Goal: Communication & Community: Answer question/provide support

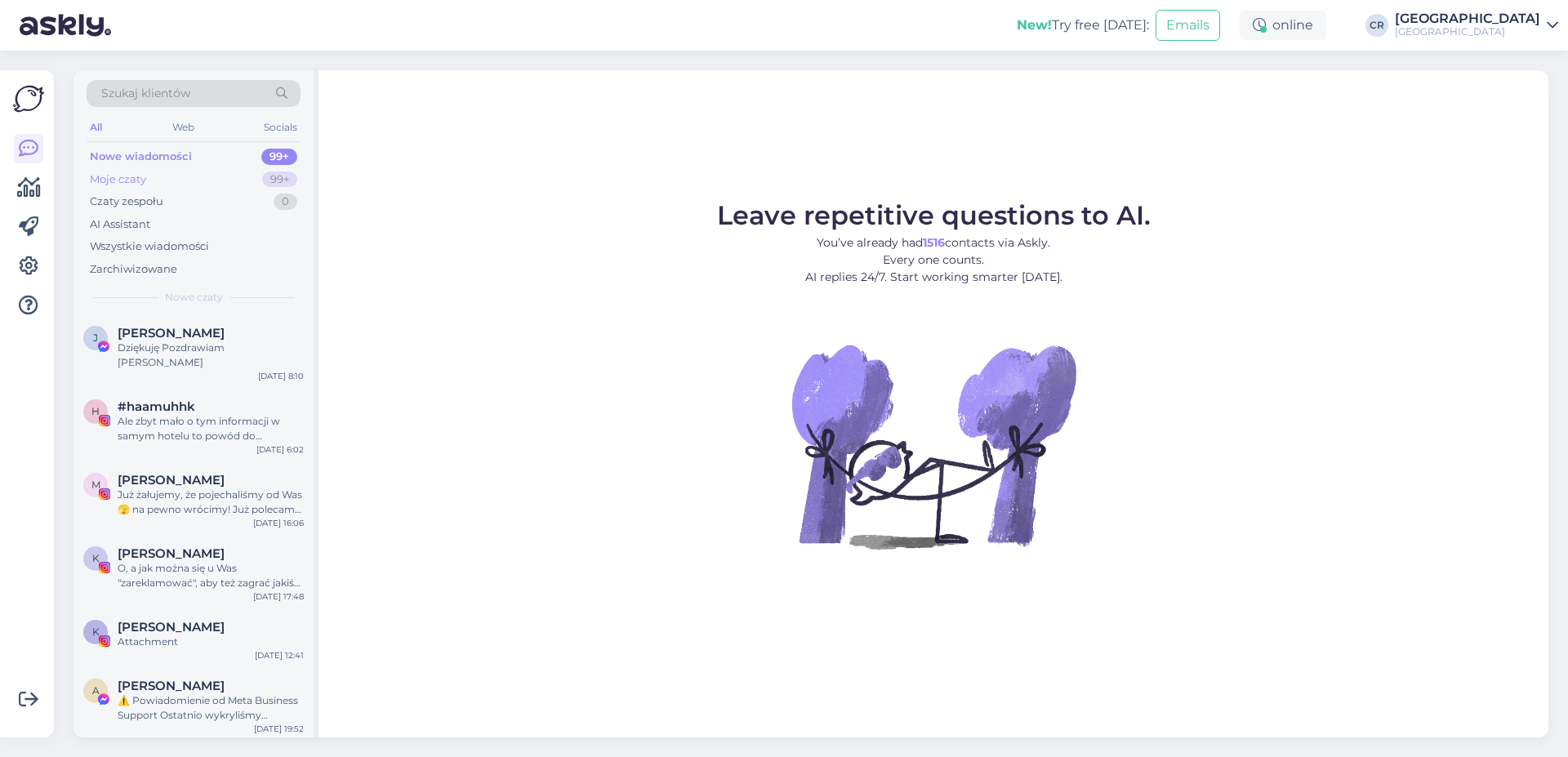
click at [162, 176] on div "Moje czaty 99+" at bounding box center [194, 179] width 214 height 23
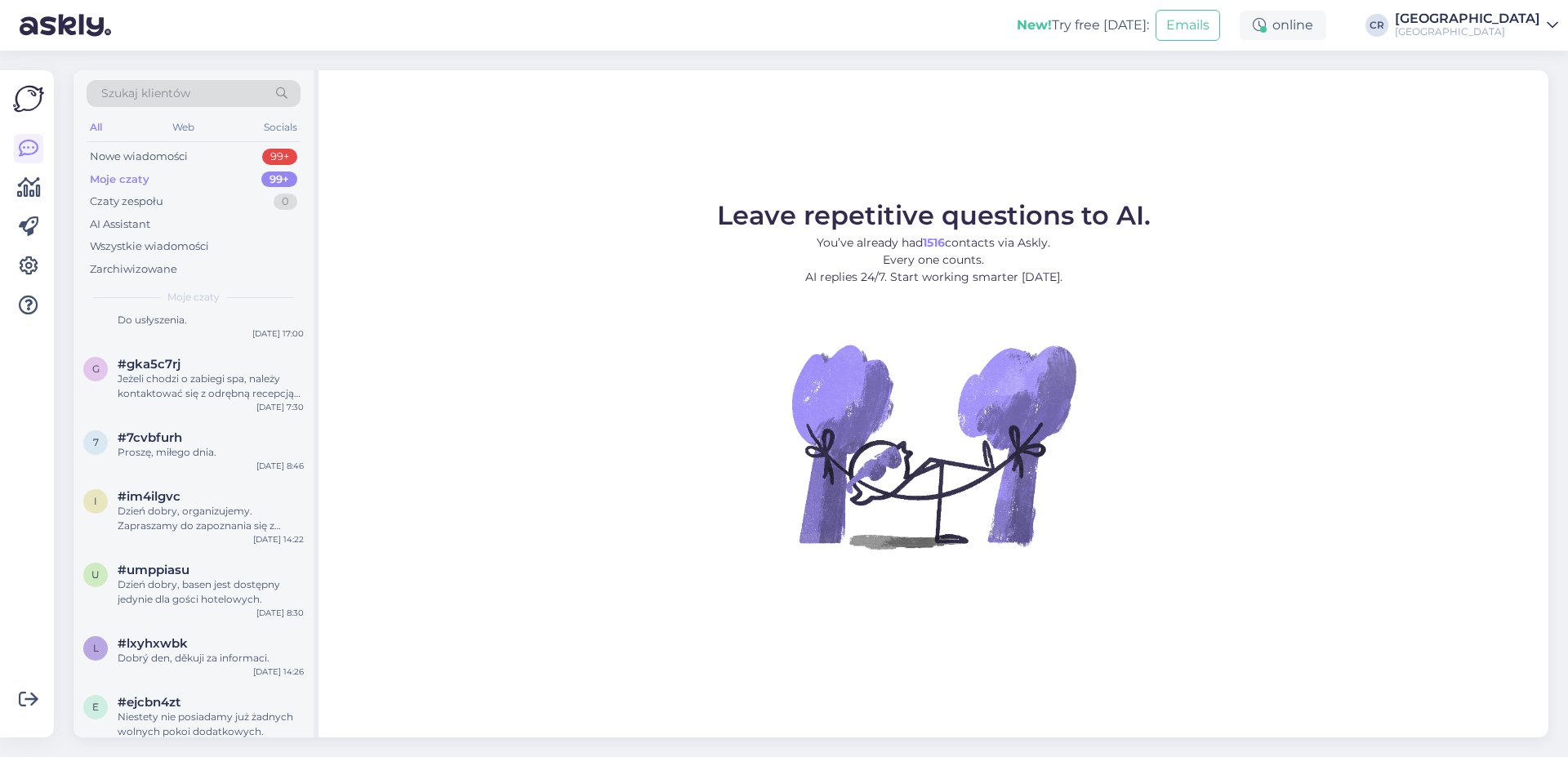
scroll to position [1955, 0]
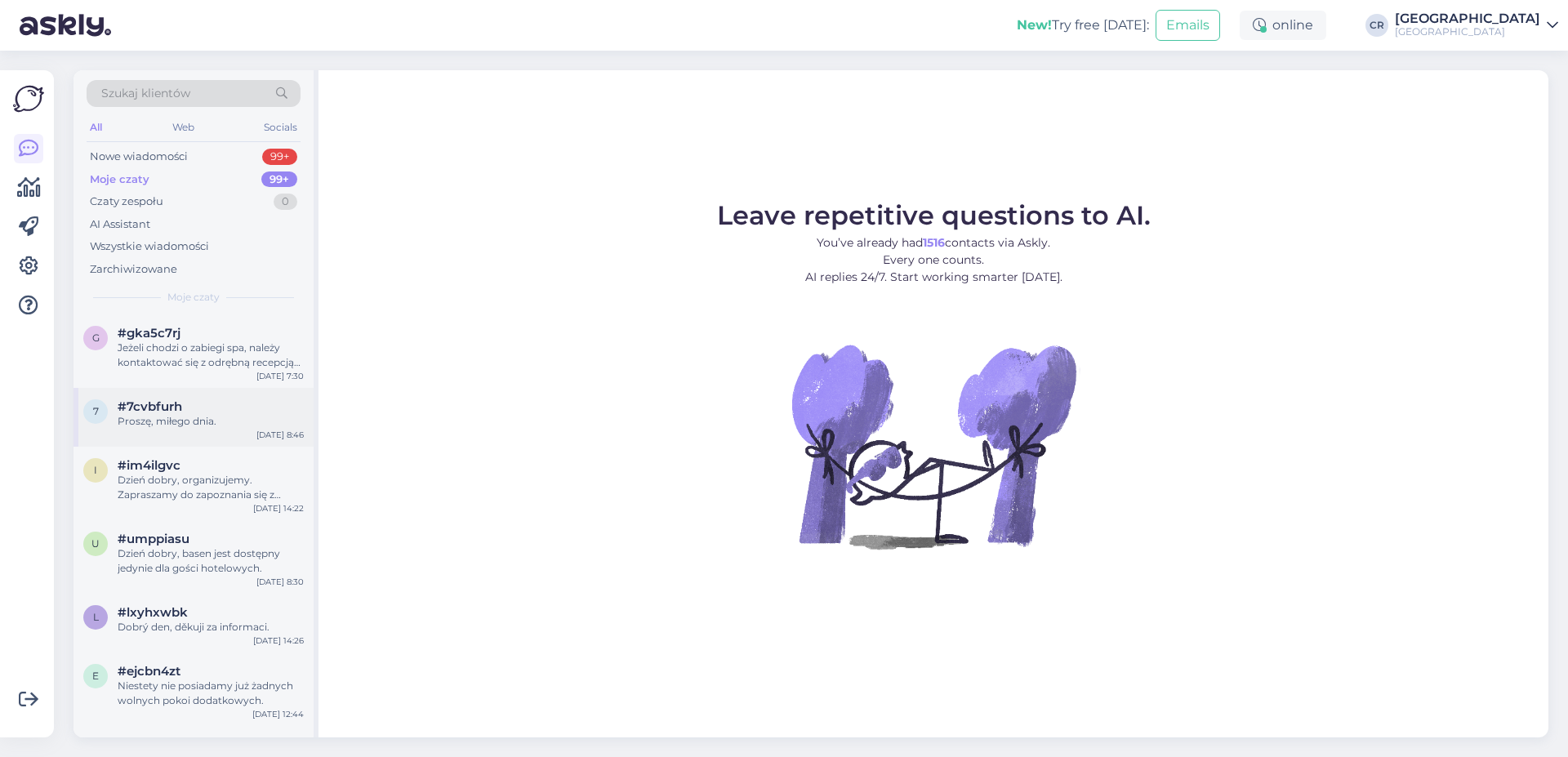
click at [165, 423] on div "Proszę, miłego dnia." at bounding box center [211, 421] width 186 height 14
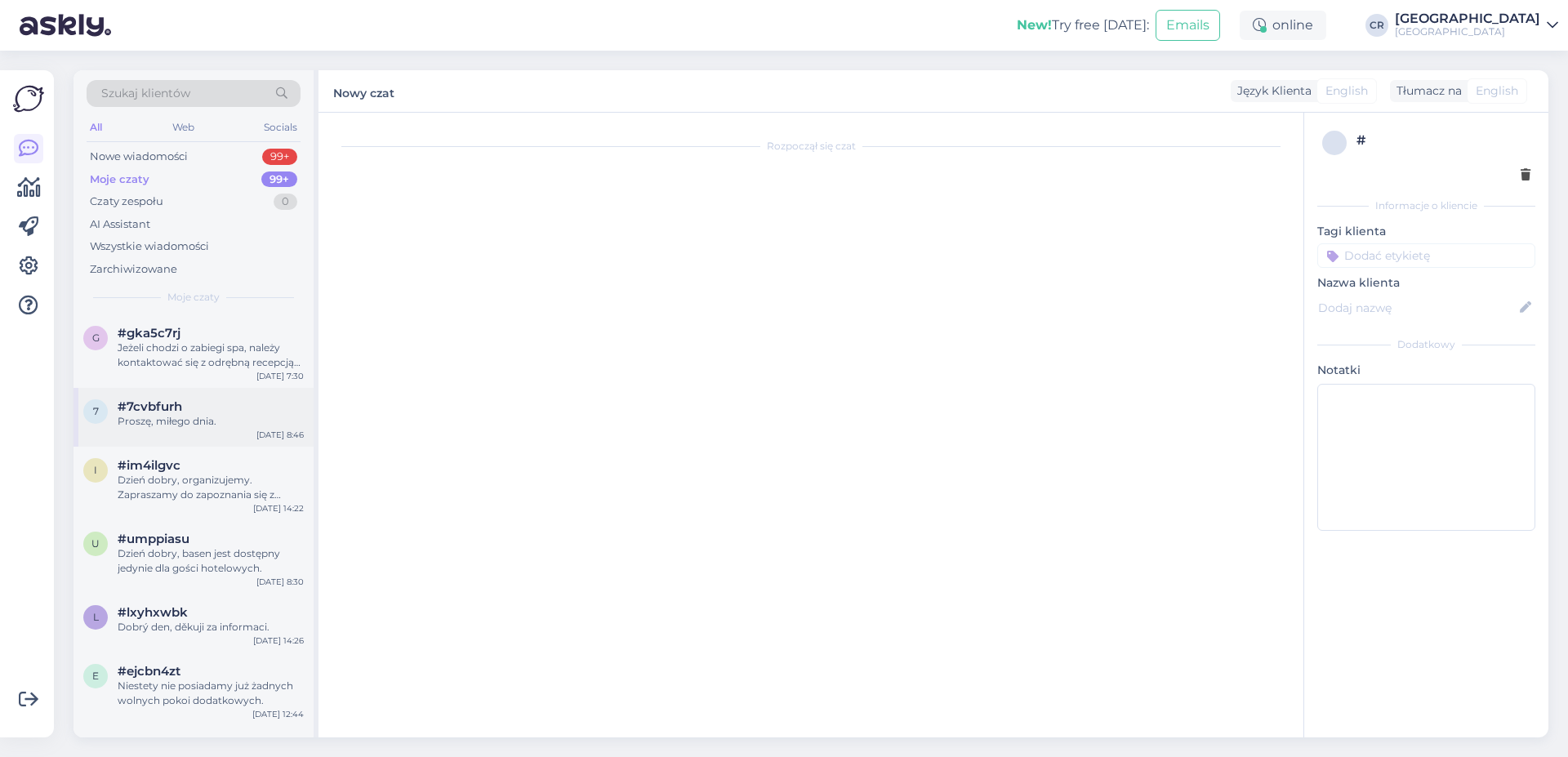
scroll to position [14, 0]
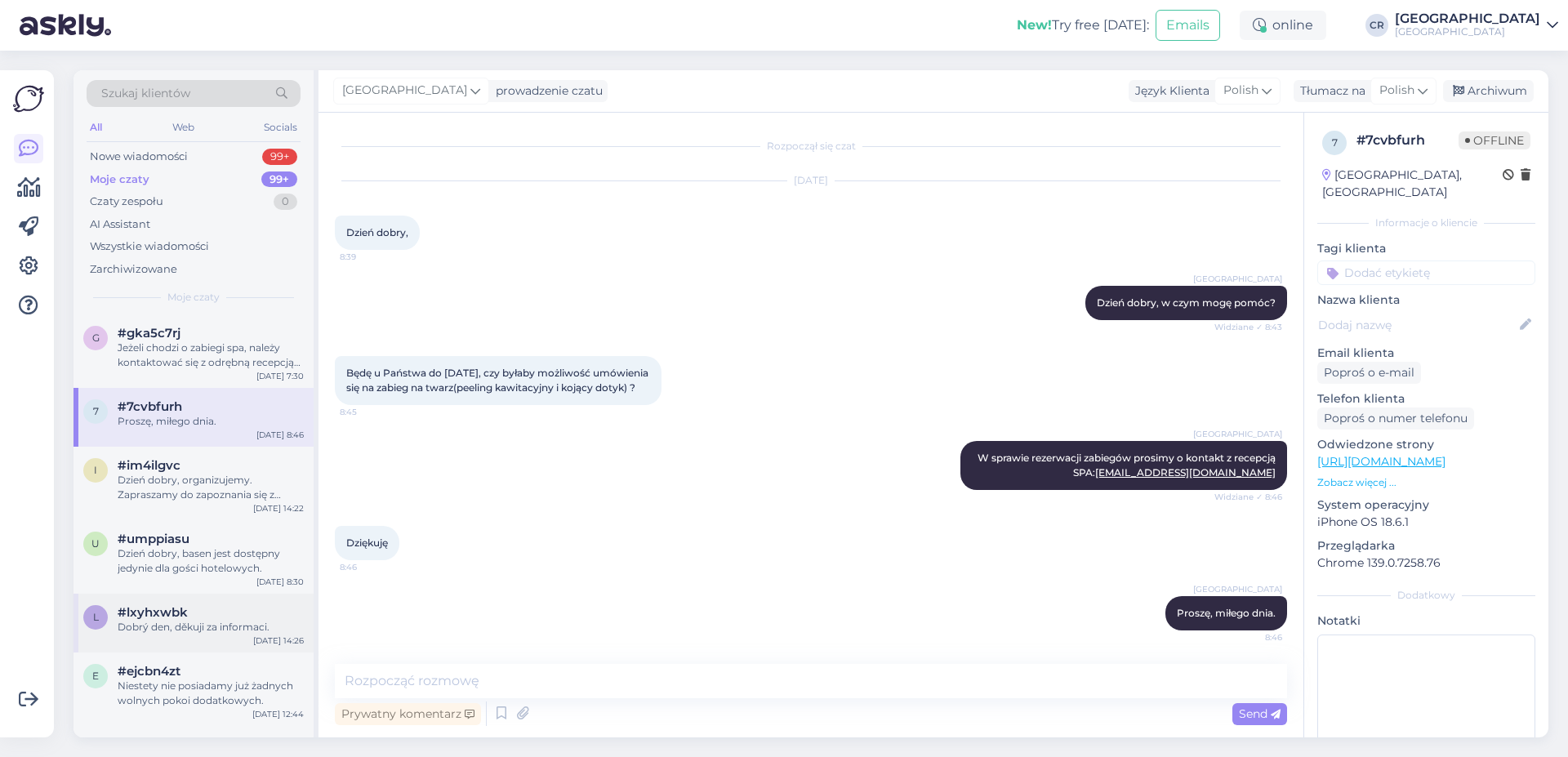
click at [189, 615] on div "#lxyhxwbk" at bounding box center [211, 612] width 186 height 14
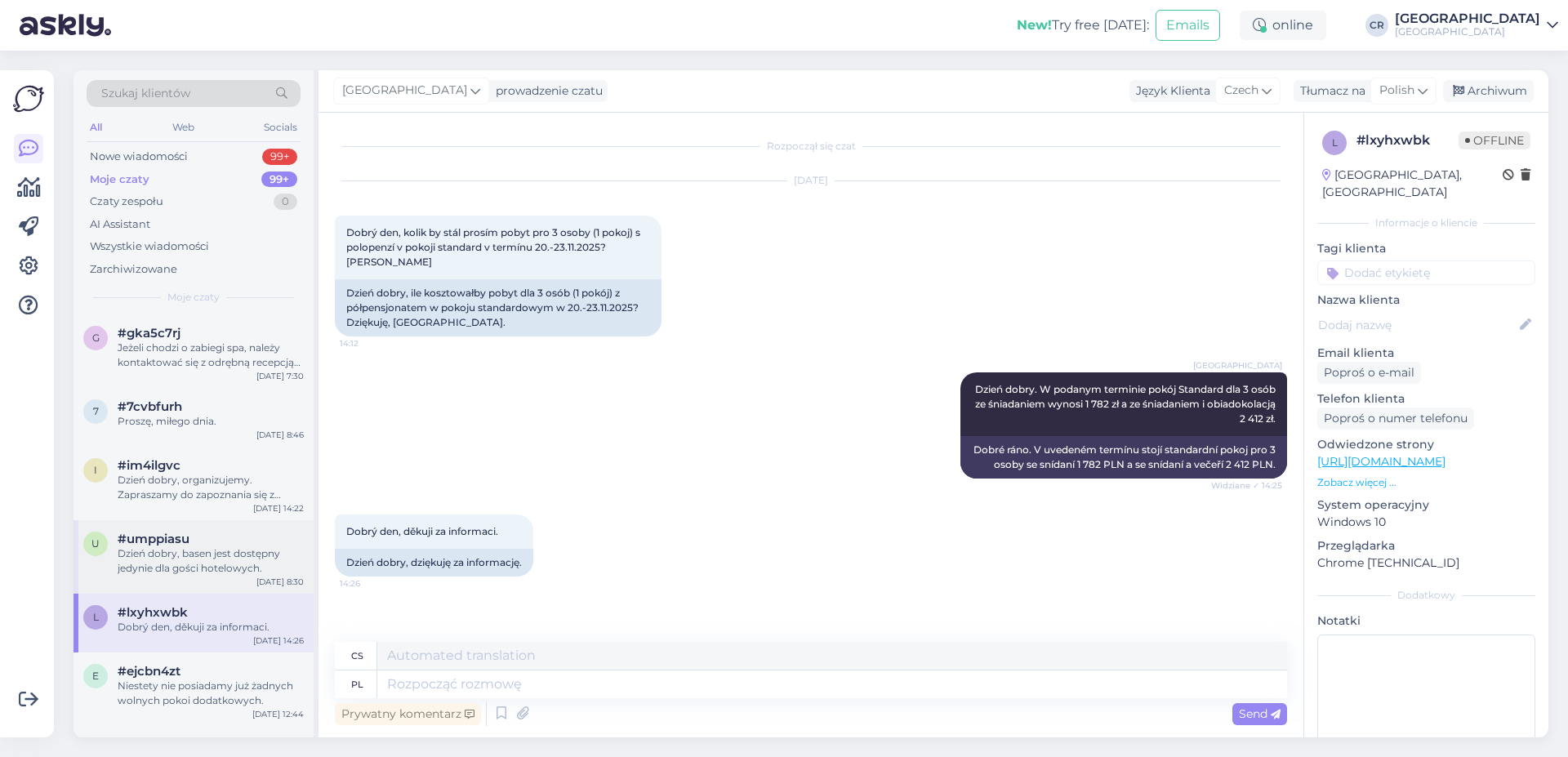
click at [200, 569] on div "Dzień dobry, basen jest dostępny jedynie dla gości hotelowych." at bounding box center [211, 561] width 186 height 29
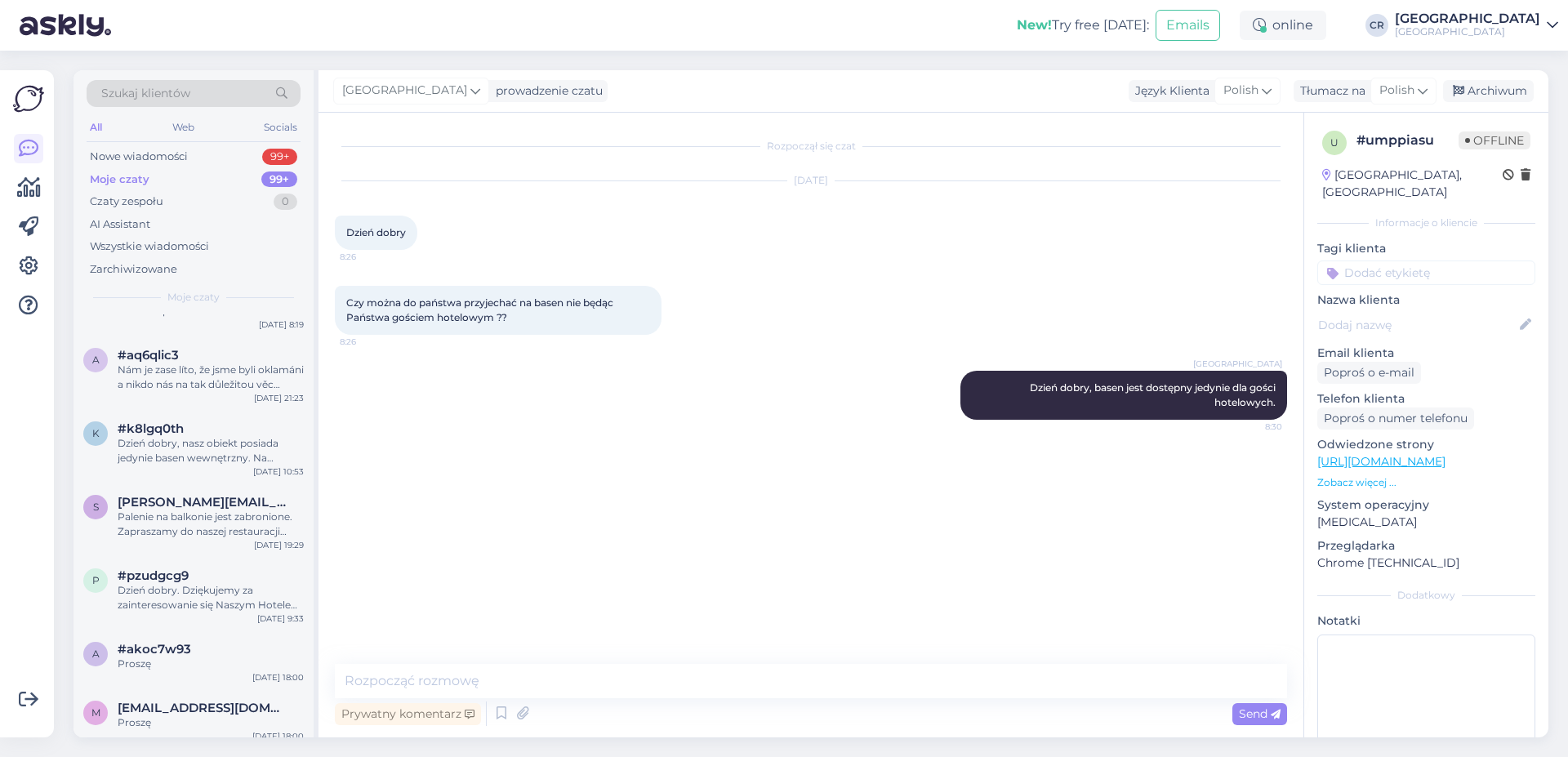
scroll to position [3071, 0]
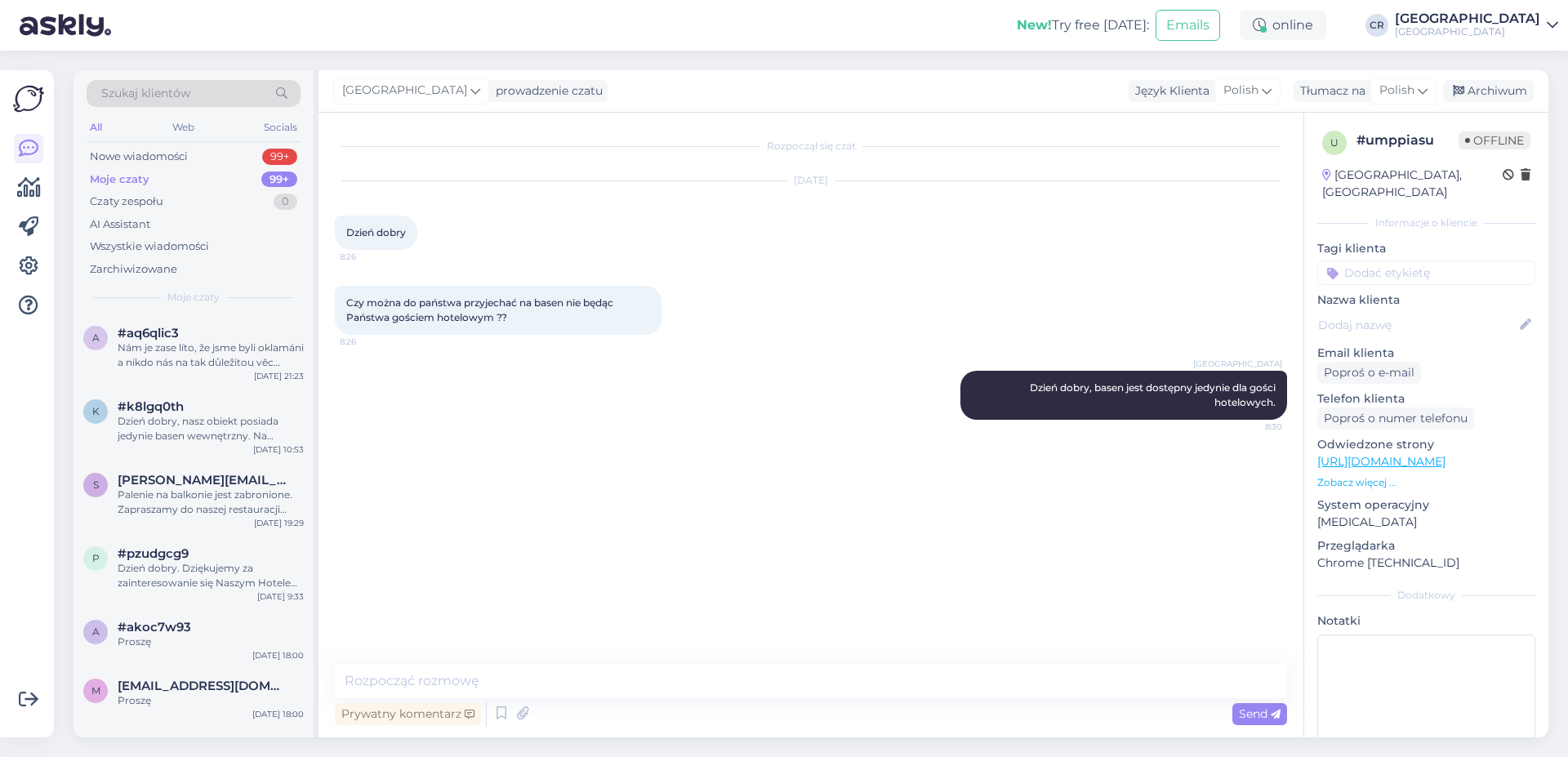
click at [218, 608] on div "a #akoc7w93 Proszę [DATE] 18:00" at bounding box center [194, 637] width 240 height 59
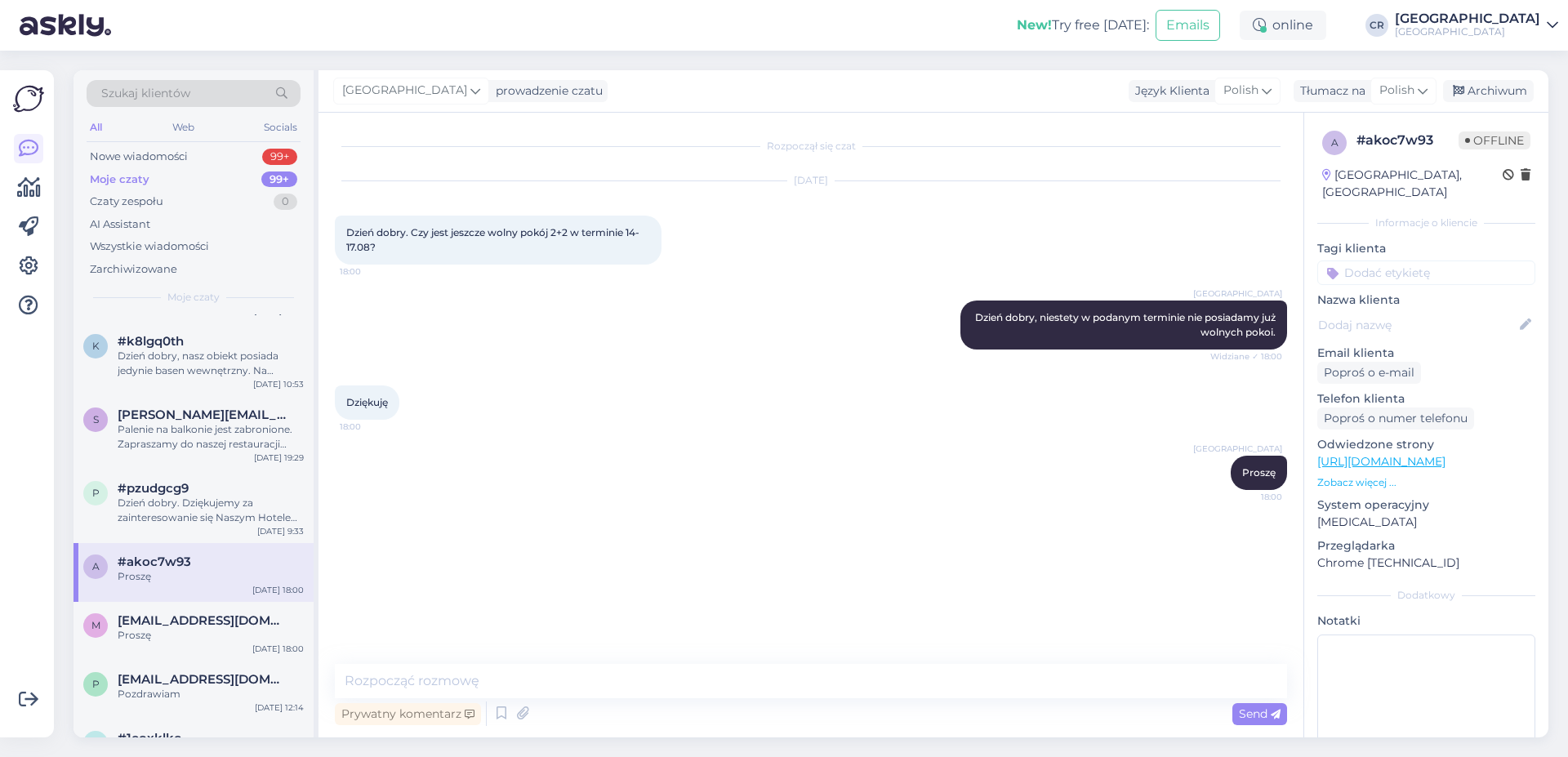
scroll to position [3164, 0]
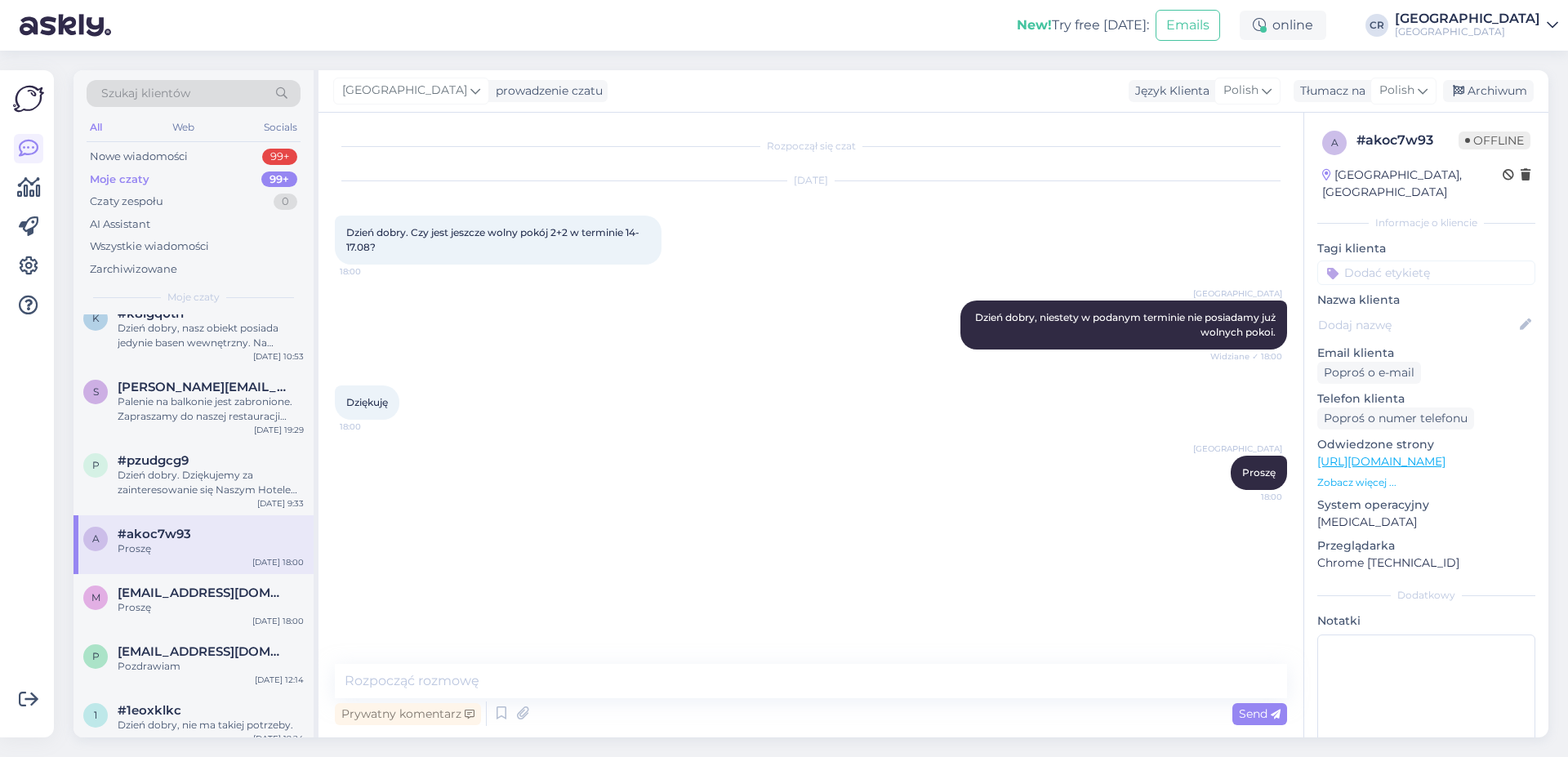
click at [218, 600] on div "Proszę" at bounding box center [211, 607] width 186 height 14
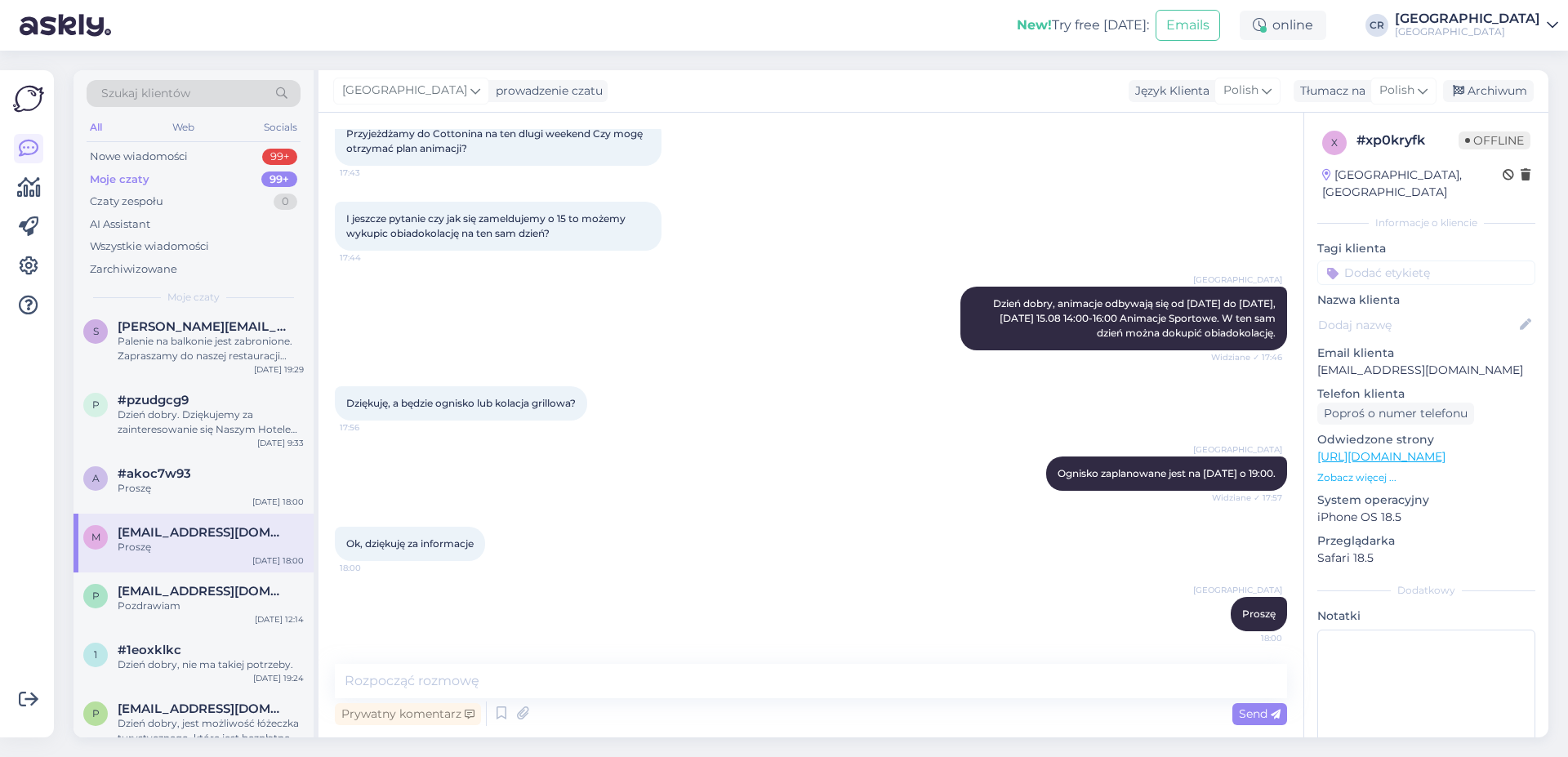
scroll to position [3257, 0]
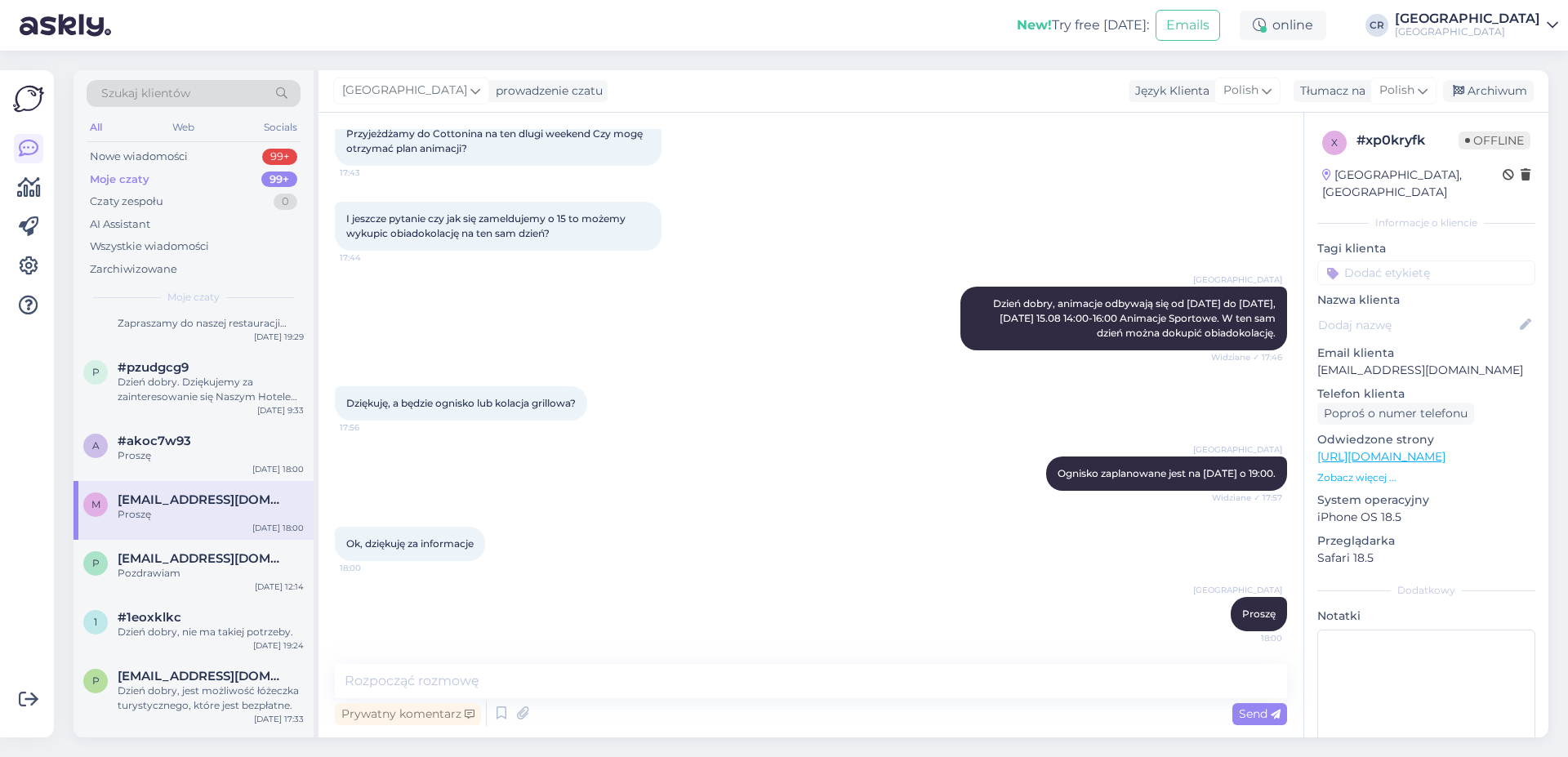
click at [218, 610] on div "#1eoxklkc" at bounding box center [211, 616] width 186 height 14
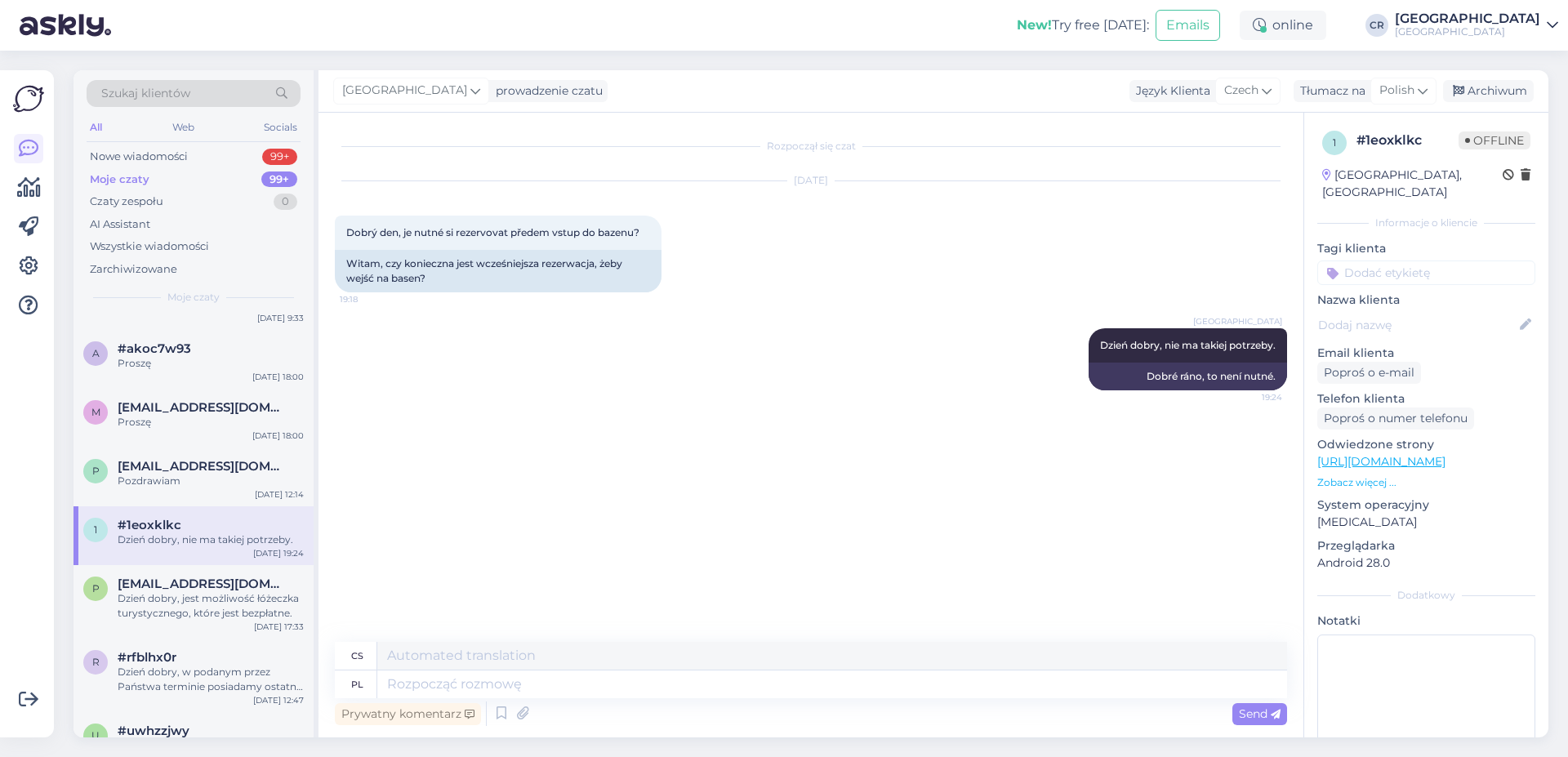
scroll to position [3350, 0]
click at [218, 599] on div "Dzień dobry, jest możliwość łóżeczka turystycznego, które jest bezpłatne." at bounding box center [211, 604] width 186 height 29
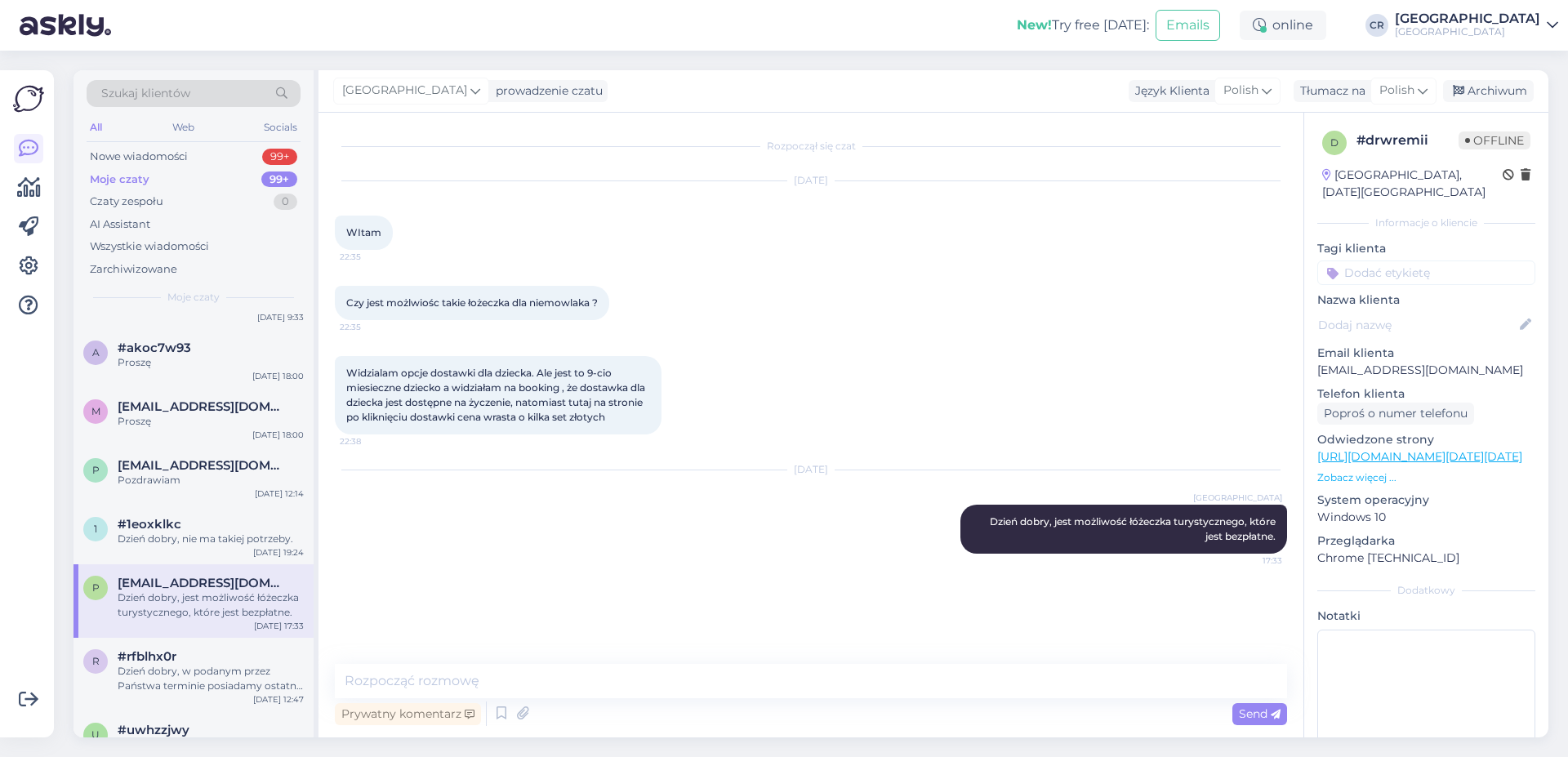
scroll to position [3443, 0]
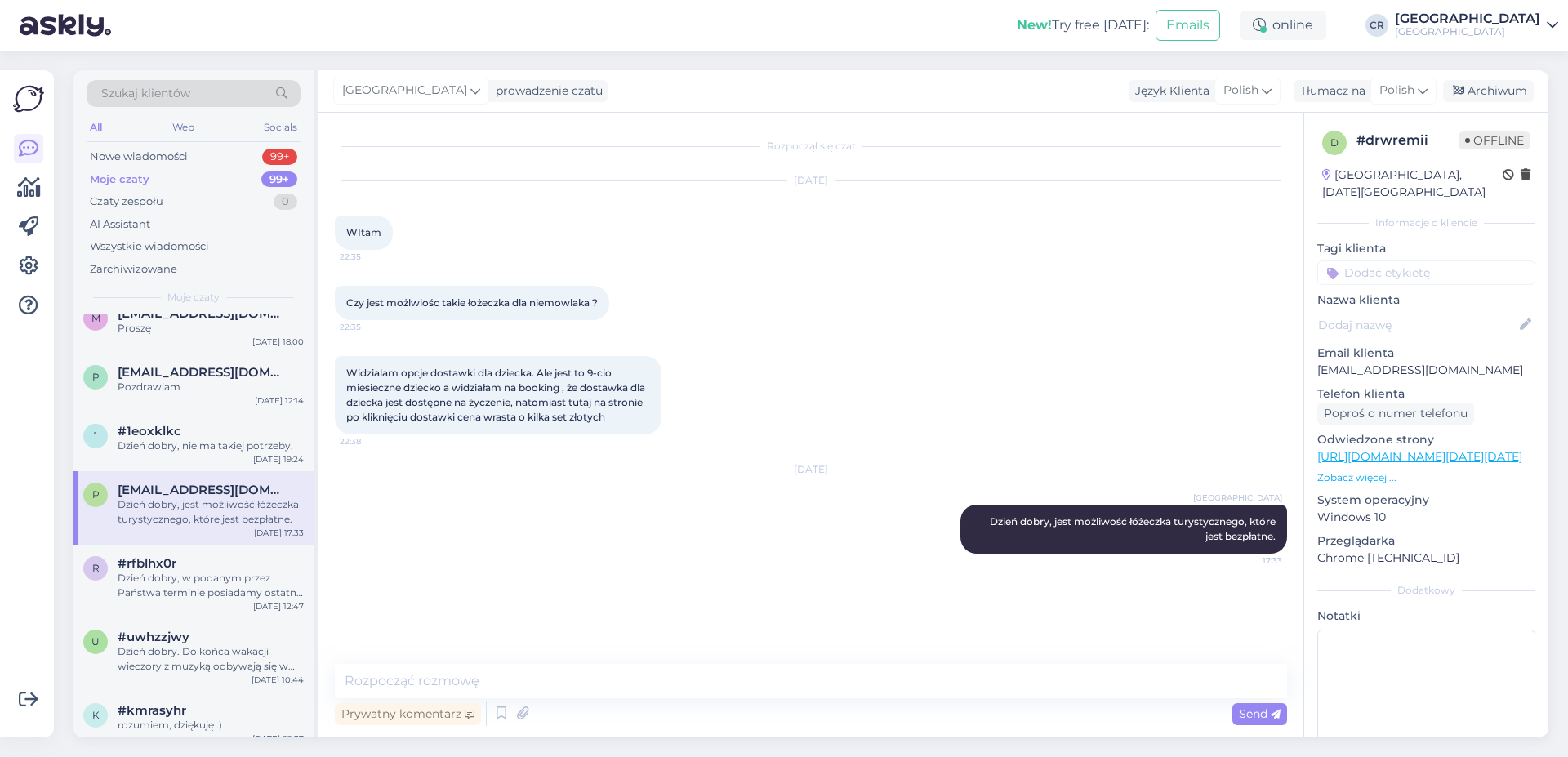
click at [218, 599] on div "r #rfblhx0r Dzień dobry, w podanym przez Państwa terminie posiadamy ostatni wol…" at bounding box center [194, 581] width 240 height 73
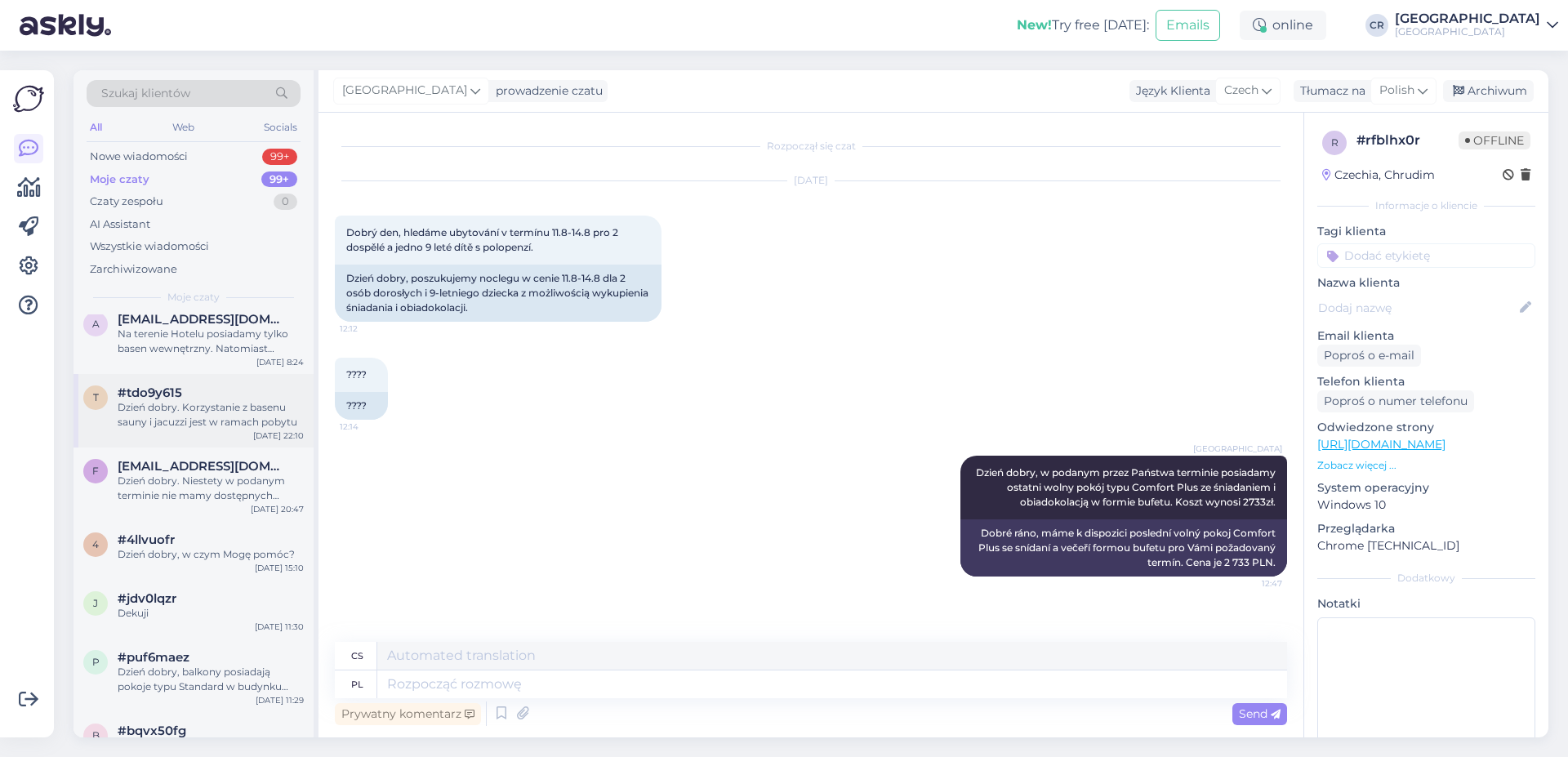
scroll to position [4188, 0]
click at [203, 579] on div "j #jdv0lqzr Dekuji [DATE] 11:30" at bounding box center [194, 608] width 240 height 59
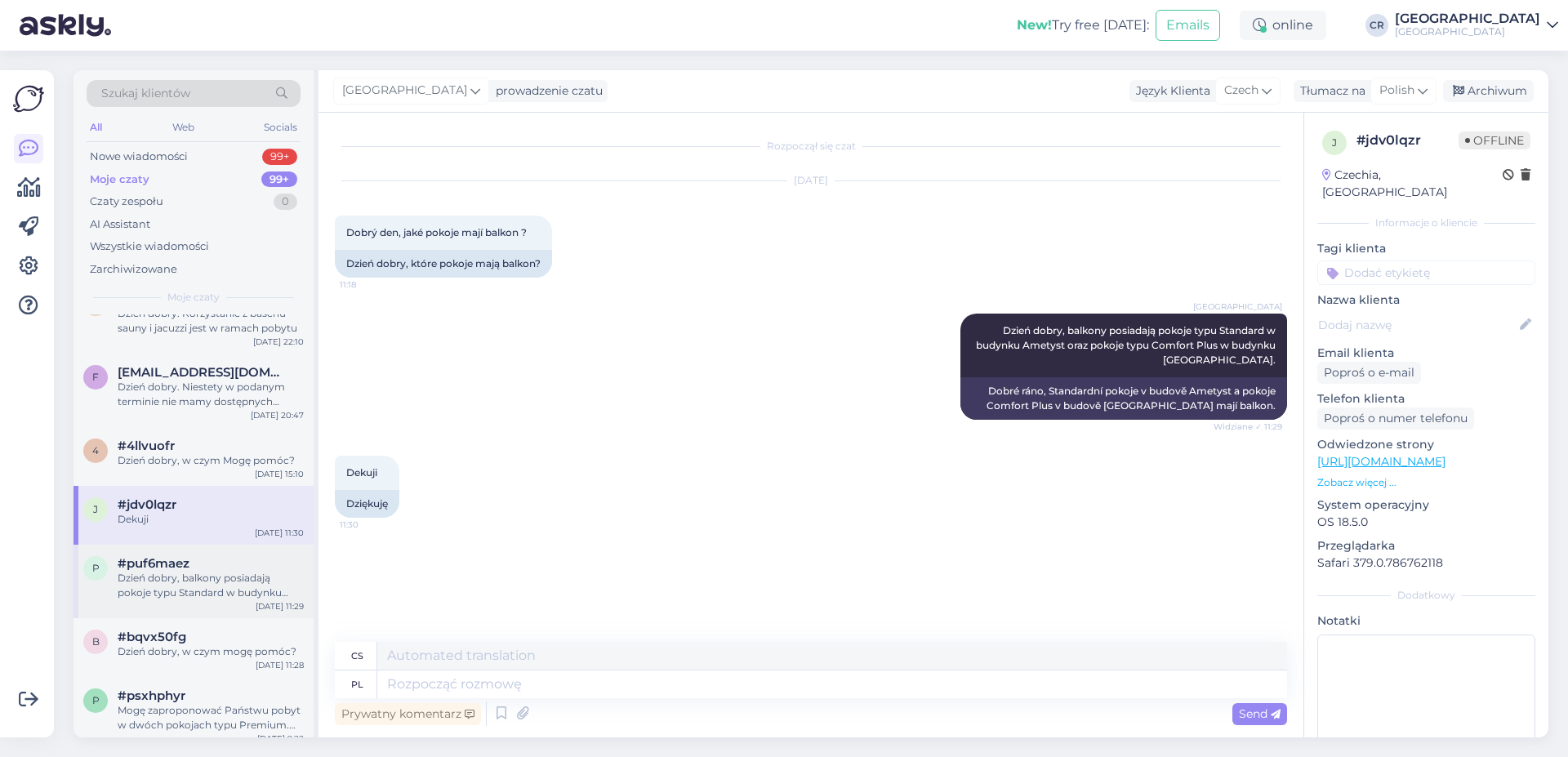
scroll to position [4467, 0]
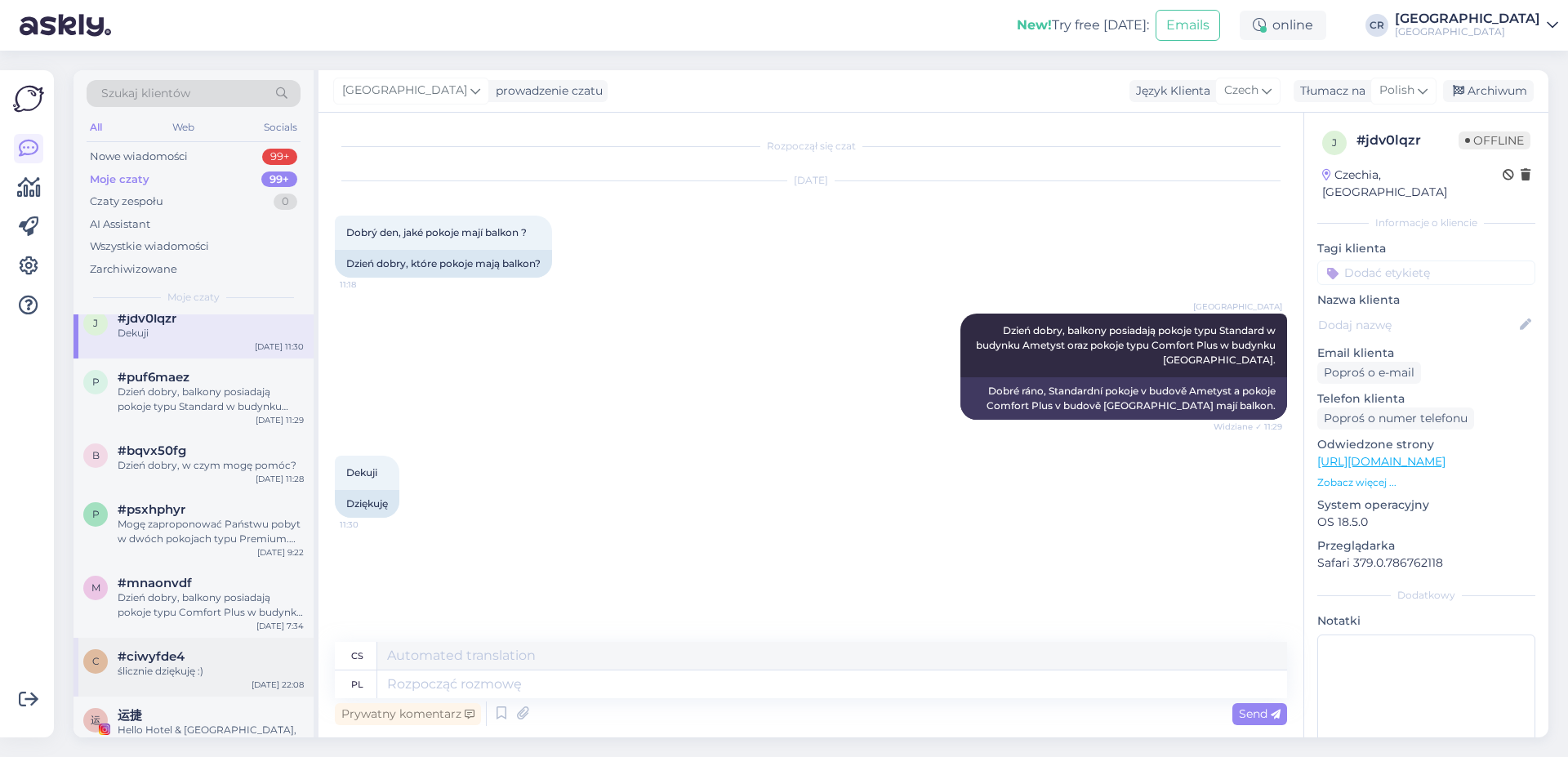
click at [194, 664] on div "ślicznie dziękuję :)" at bounding box center [211, 671] width 186 height 14
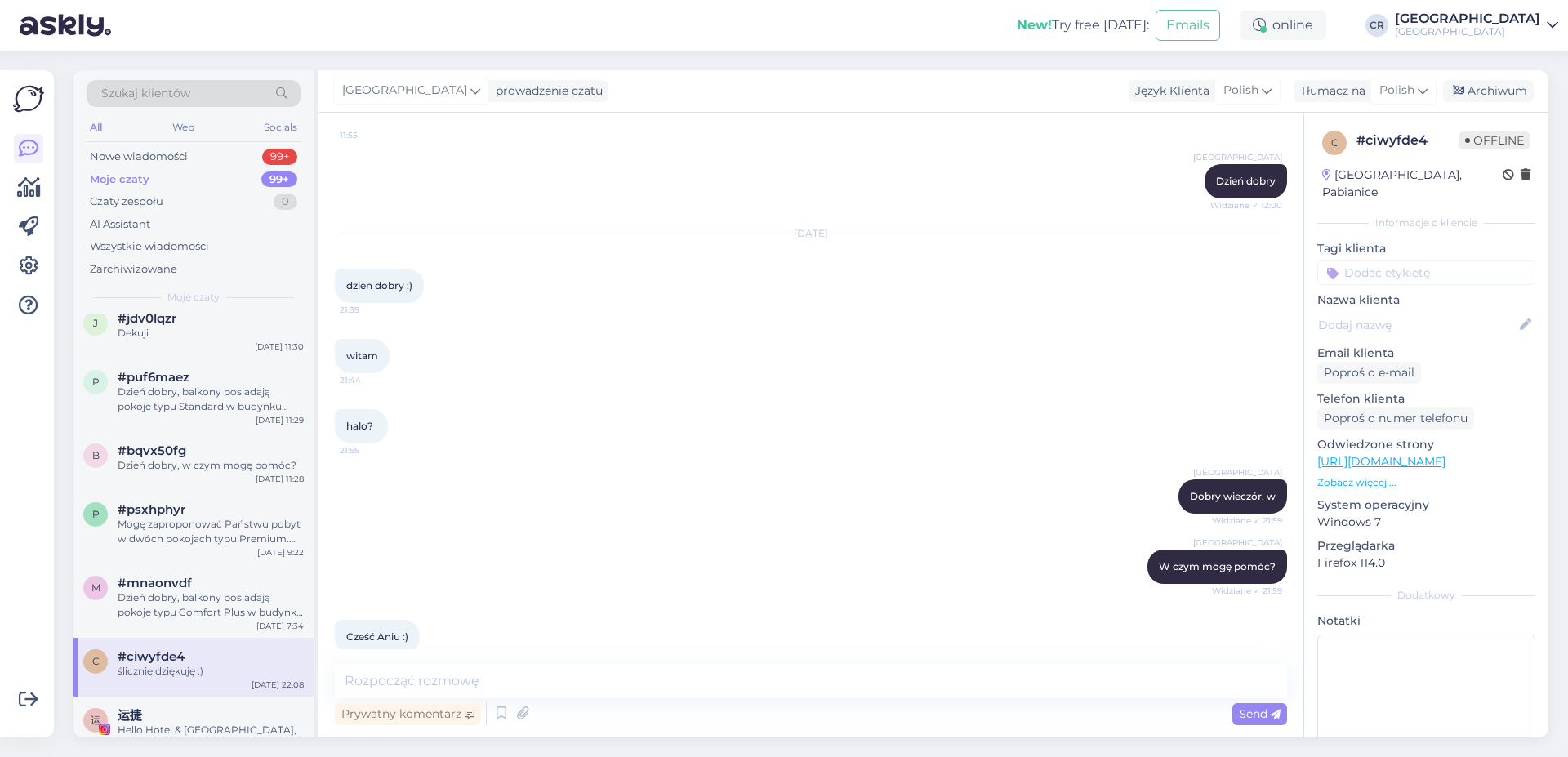
scroll to position [29, 0]
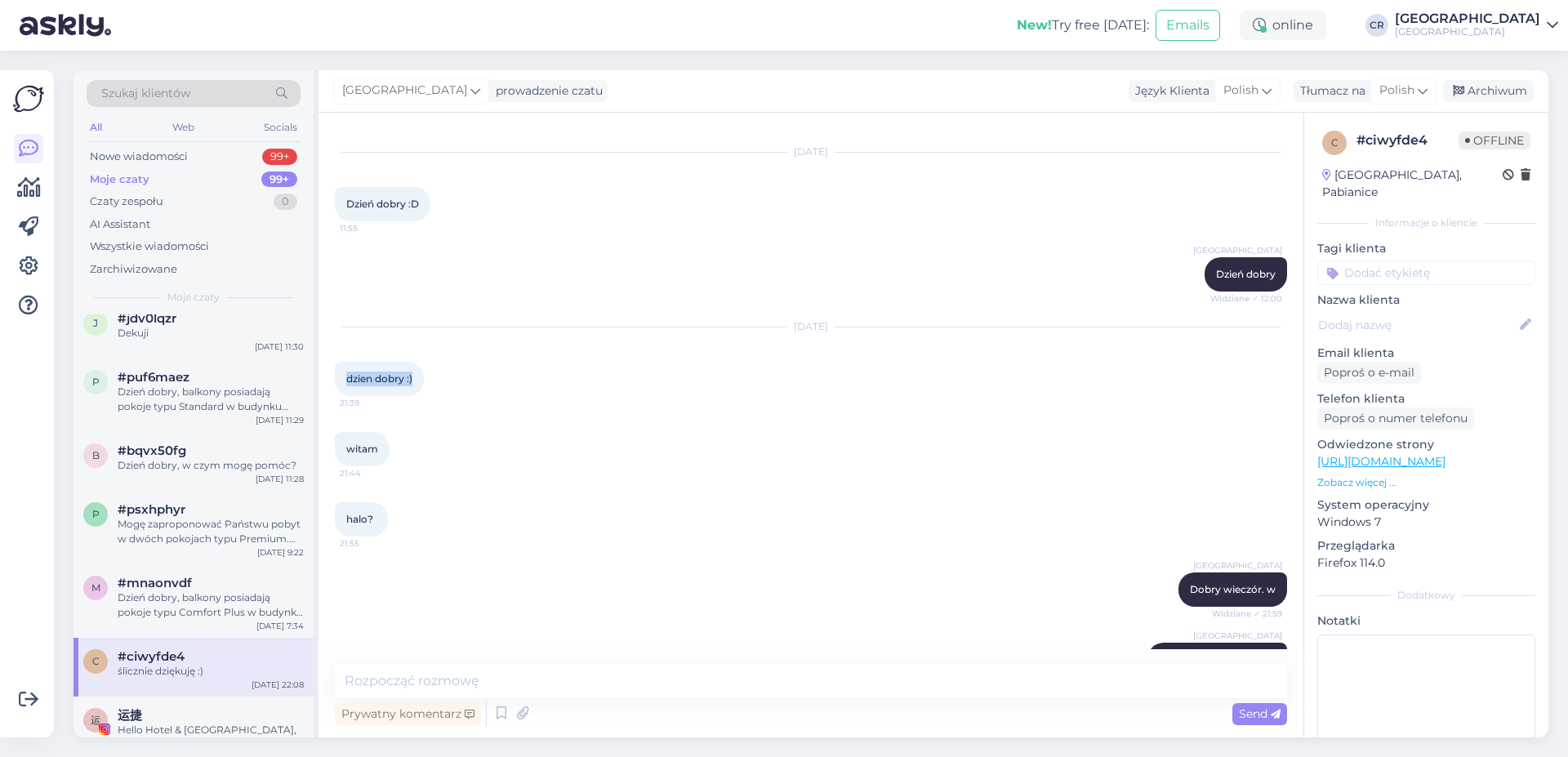
drag, startPoint x: 343, startPoint y: 381, endPoint x: 419, endPoint y: 397, distance: 77.7
click at [419, 396] on div "dzien dobry :) 21:39" at bounding box center [379, 378] width 89 height 34
click at [361, 458] on div "witam 21:44" at bounding box center [362, 449] width 55 height 34
drag, startPoint x: 342, startPoint y: 405, endPoint x: 354, endPoint y: 405, distance: 12.0
click at [354, 405] on span "21:39" at bounding box center [370, 402] width 61 height 12
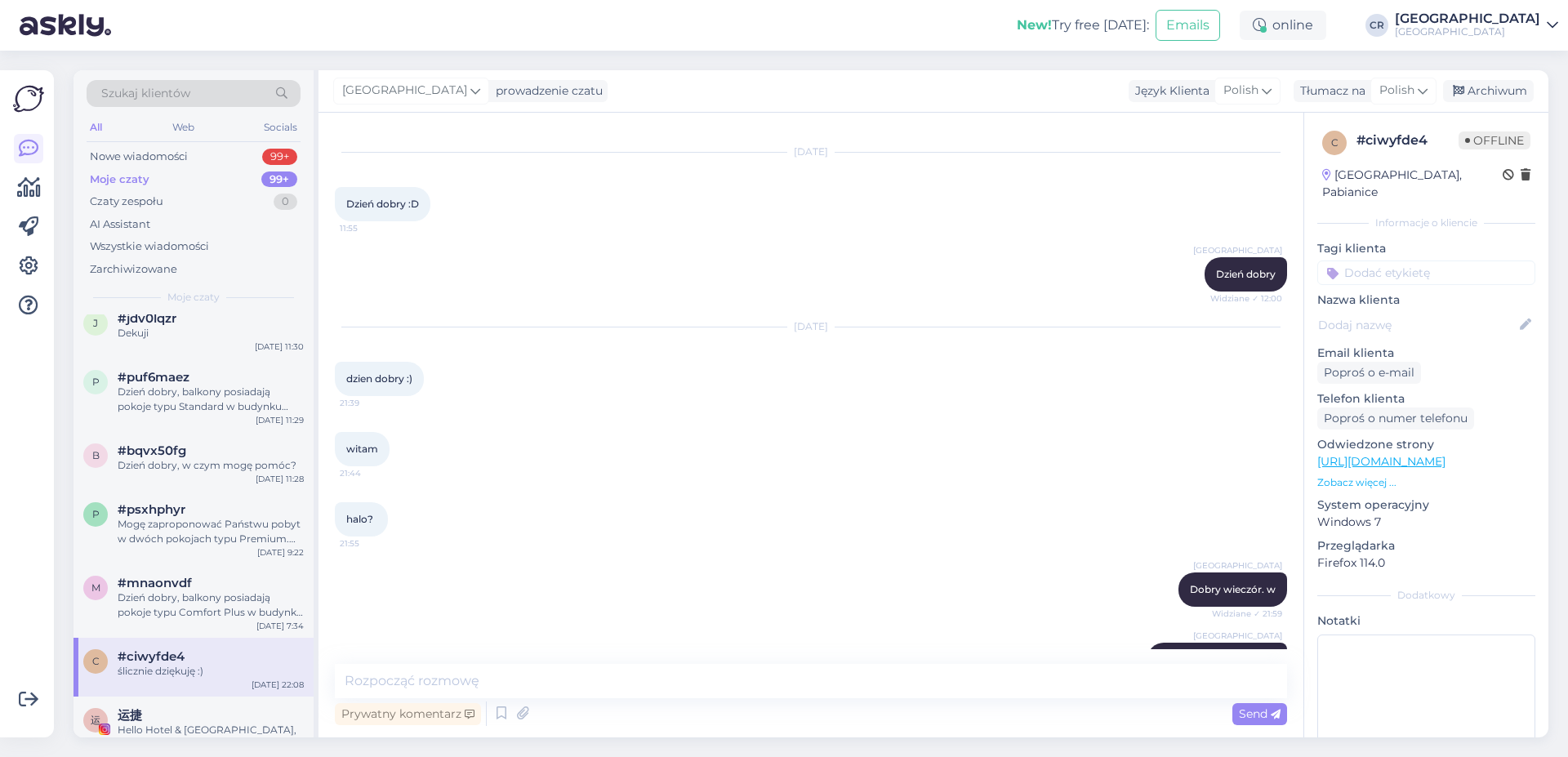
drag, startPoint x: 341, startPoint y: 477, endPoint x: 362, endPoint y: 480, distance: 21.2
click at [362, 480] on div "witam 21:44" at bounding box center [811, 449] width 952 height 70
drag, startPoint x: 349, startPoint y: 454, endPoint x: 391, endPoint y: 457, distance: 42.1
click at [390, 457] on div "witam 21:44" at bounding box center [362, 449] width 55 height 34
click at [393, 457] on div at bounding box center [396, 449] width 14 height 34
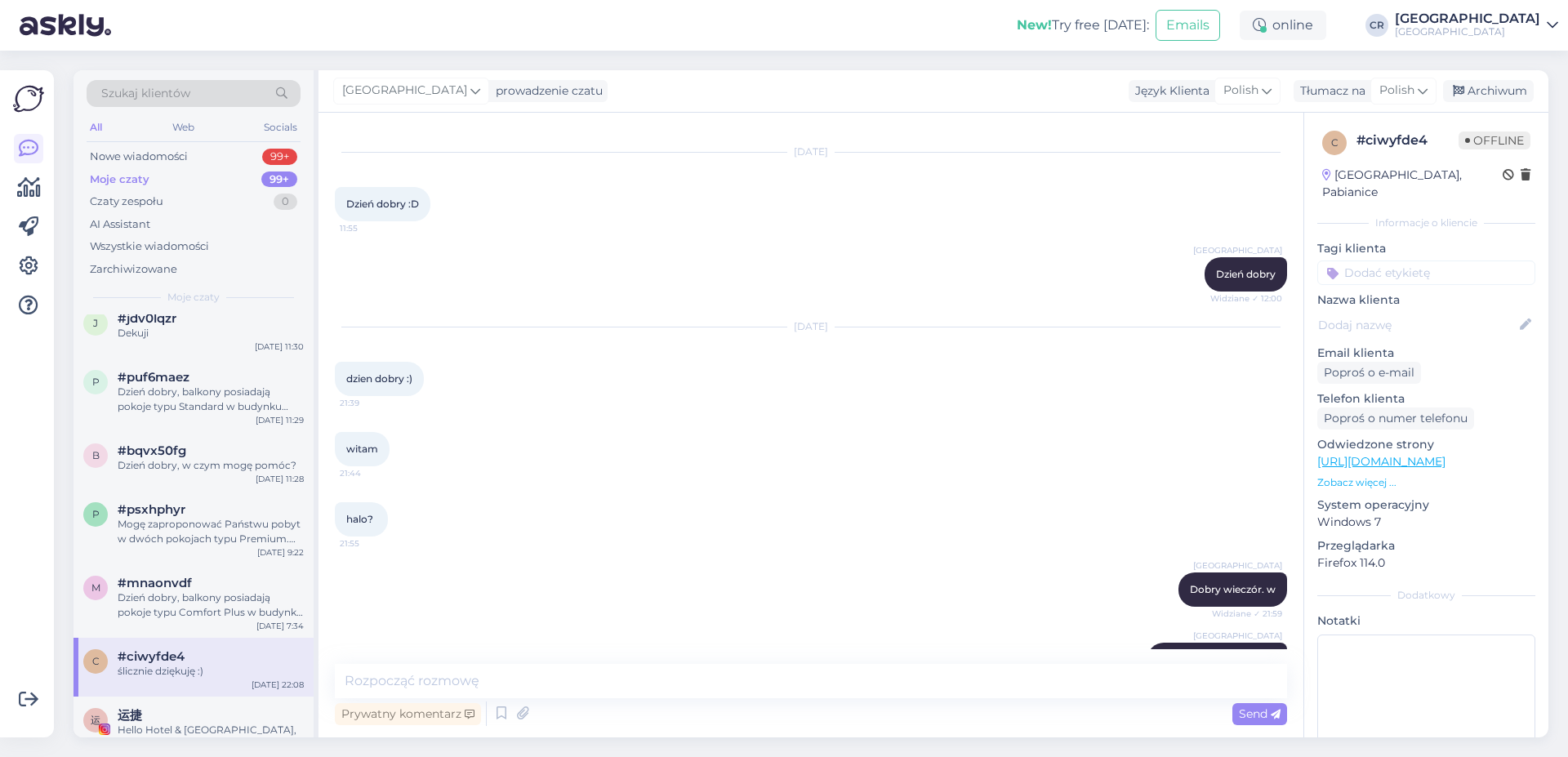
click at [338, 545] on div "halo? 21:55" at bounding box center [811, 519] width 952 height 70
drag, startPoint x: 354, startPoint y: 516, endPoint x: 376, endPoint y: 519, distance: 22.2
click at [376, 519] on div "halo? 21:55" at bounding box center [362, 519] width 53 height 34
click at [460, 526] on div "halo? 21:55" at bounding box center [811, 519] width 952 height 70
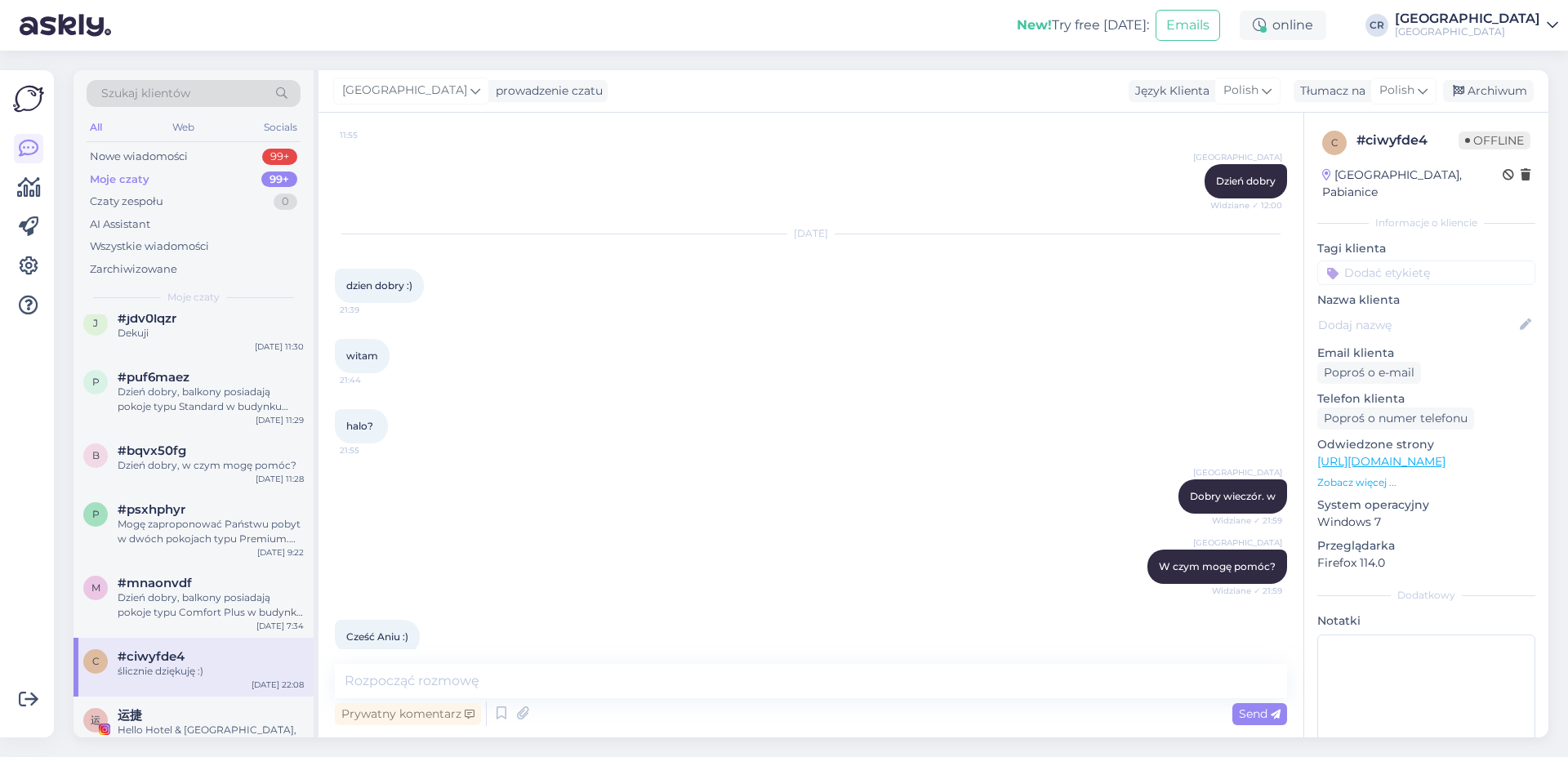
drag, startPoint x: 1248, startPoint y: 522, endPoint x: 1276, endPoint y: 524, distance: 28.1
click at [1276, 524] on div "Rozpoczął się czat [DATE] Dzień dobry :D 11:55 [GEOGRAPHIC_DATA] Dzień dobry Wi…" at bounding box center [819, 389] width 967 height 520
drag, startPoint x: 1273, startPoint y: 524, endPoint x: 1246, endPoint y: 527, distance: 27.2
click at [1246, 527] on div "Rozpoczął się czat [DATE] Dzień dobry :D 11:55 [GEOGRAPHIC_DATA] Dzień dobry Wi…" at bounding box center [819, 389] width 967 height 520
click at [1272, 524] on div "[GEOGRAPHIC_DATA] Dobry wieczór. w [GEOGRAPHIC_DATA] ✓ 21:59" at bounding box center [811, 496] width 952 height 70
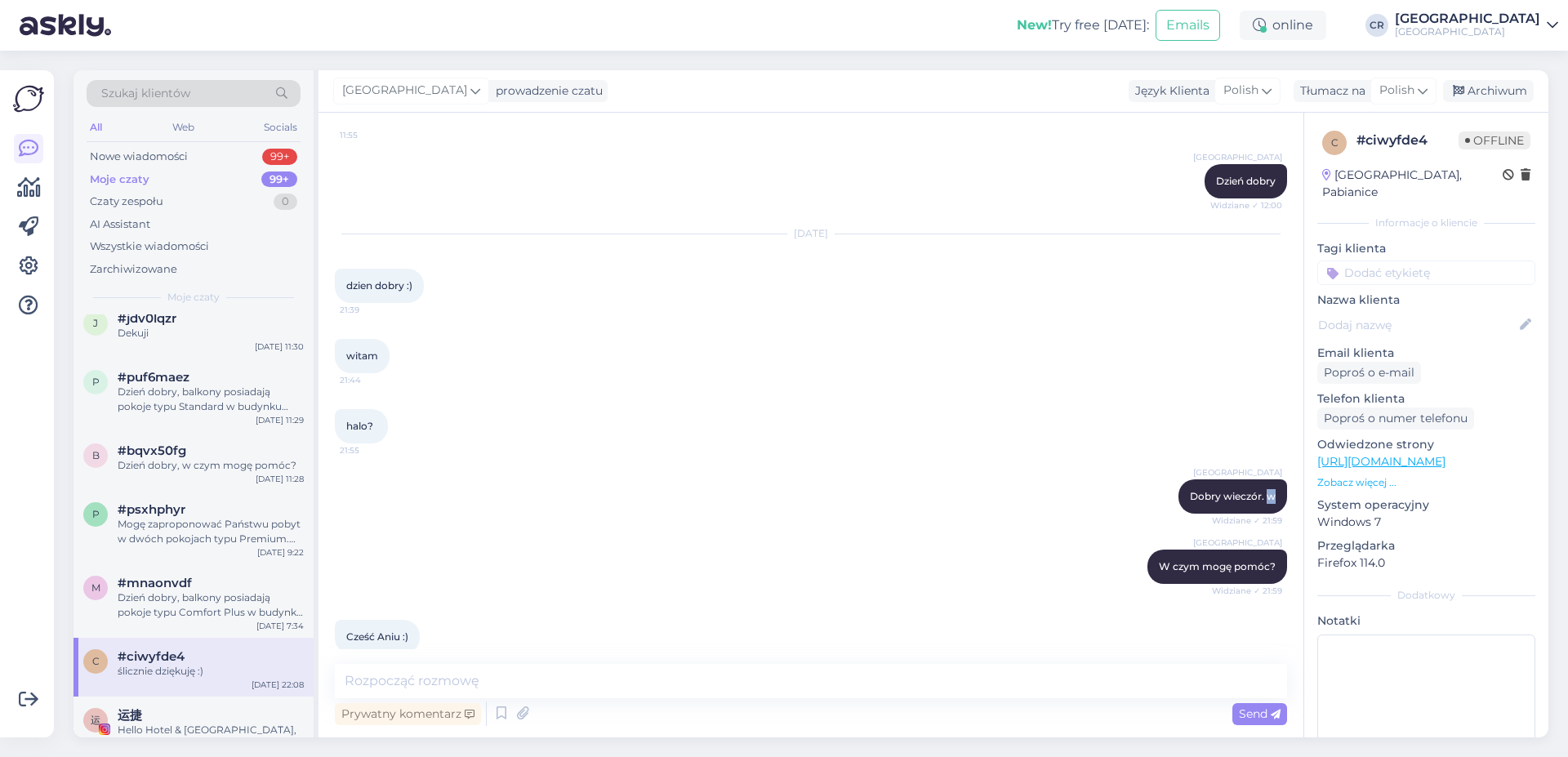
click at [1270, 524] on div "[GEOGRAPHIC_DATA] Dobry wieczór. w [GEOGRAPHIC_DATA] ✓ 21:59" at bounding box center [811, 496] width 952 height 70
click at [1264, 523] on span "Widziane ✓ 21:59" at bounding box center [1247, 520] width 70 height 12
click at [360, 454] on span "21:55" at bounding box center [370, 450] width 61 height 12
click at [1270, 528] on div "[GEOGRAPHIC_DATA] Dobry wieczór. w [GEOGRAPHIC_DATA] ✓ 21:59" at bounding box center [811, 496] width 952 height 70
drag, startPoint x: 347, startPoint y: 285, endPoint x: 437, endPoint y: 297, distance: 90.8
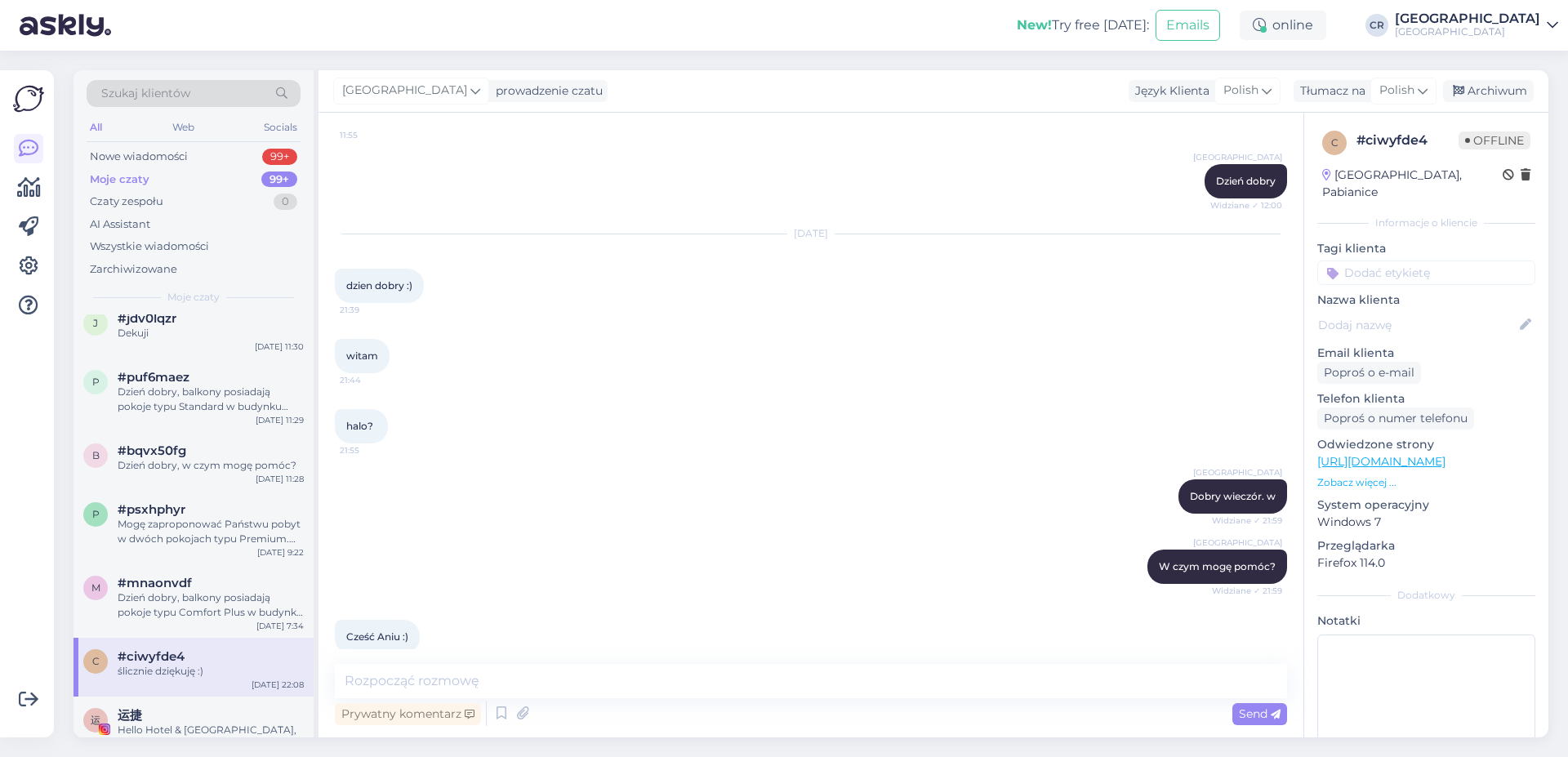
click at [424, 297] on div "dzien dobry :) 21:39" at bounding box center [379, 286] width 89 height 34
drag, startPoint x: 344, startPoint y: 355, endPoint x: 406, endPoint y: 355, distance: 62.0
click at [406, 355] on div "witam 21:44" at bounding box center [811, 355] width 952 height 70
drag, startPoint x: 341, startPoint y: 427, endPoint x: 396, endPoint y: 434, distance: 55.4
click at [388, 434] on div "halo? 21:55" at bounding box center [362, 426] width 53 height 34
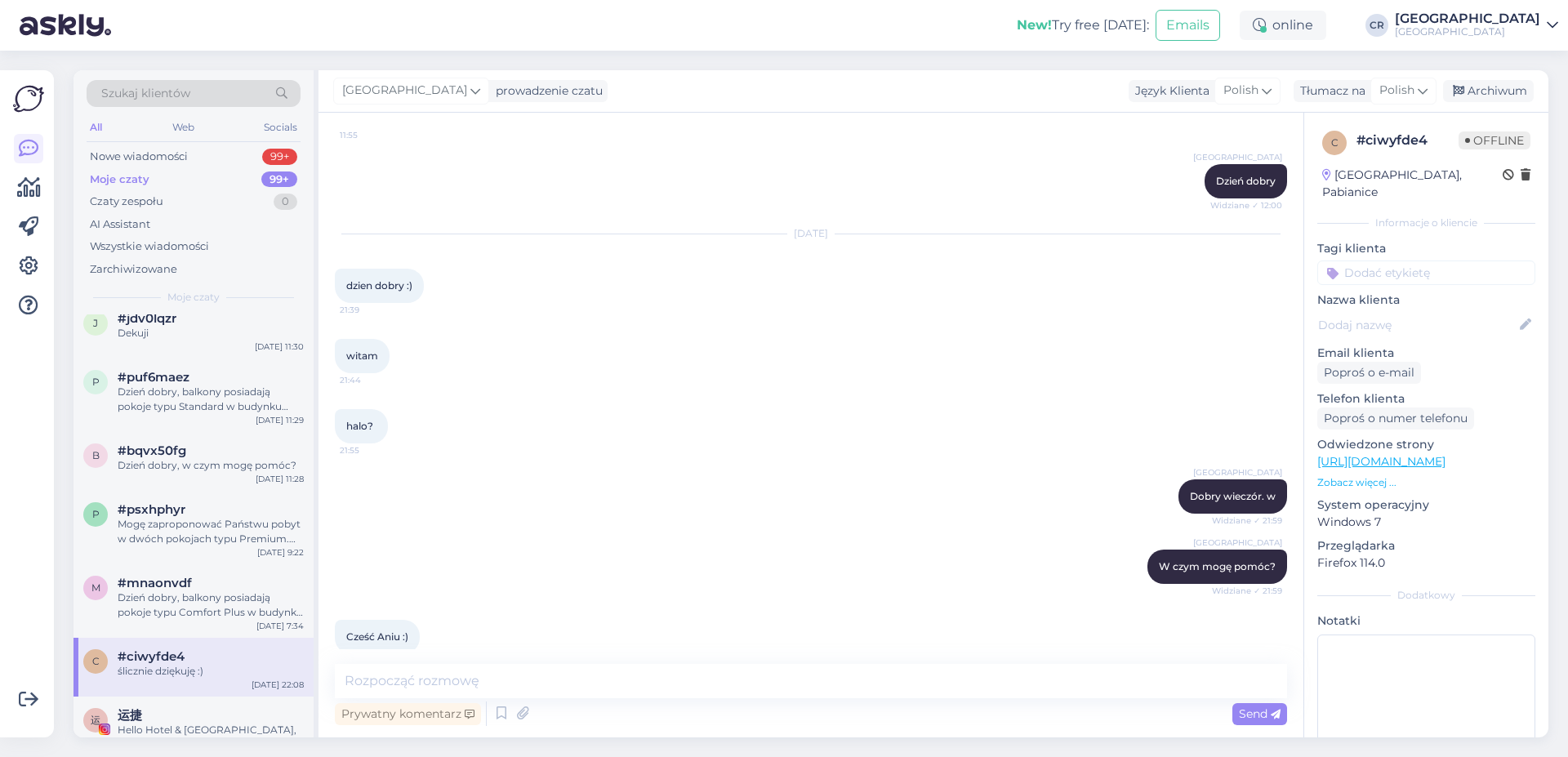
click at [411, 443] on div "halo? 21:55" at bounding box center [811, 426] width 952 height 70
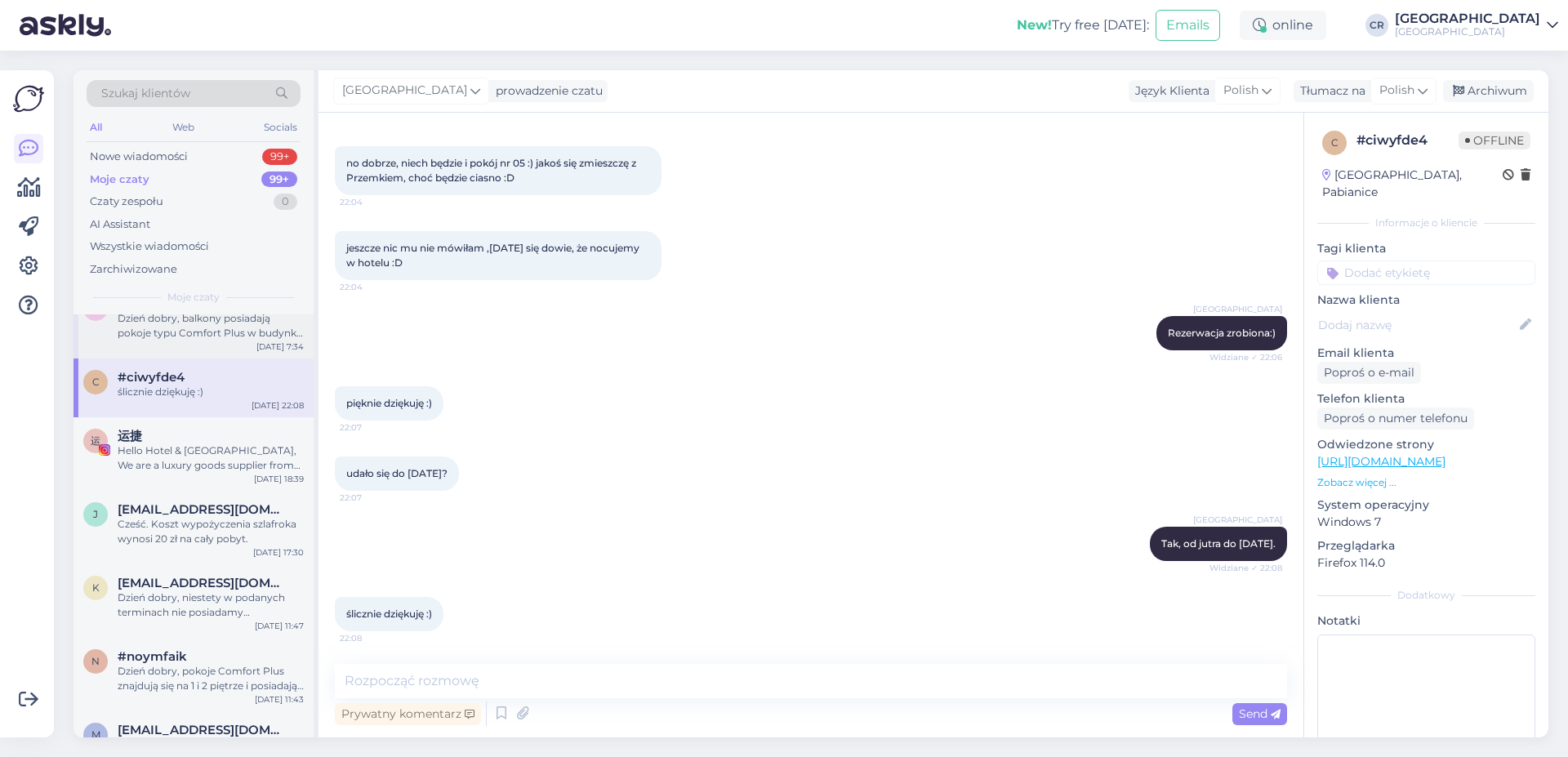
scroll to position [4654, 0]
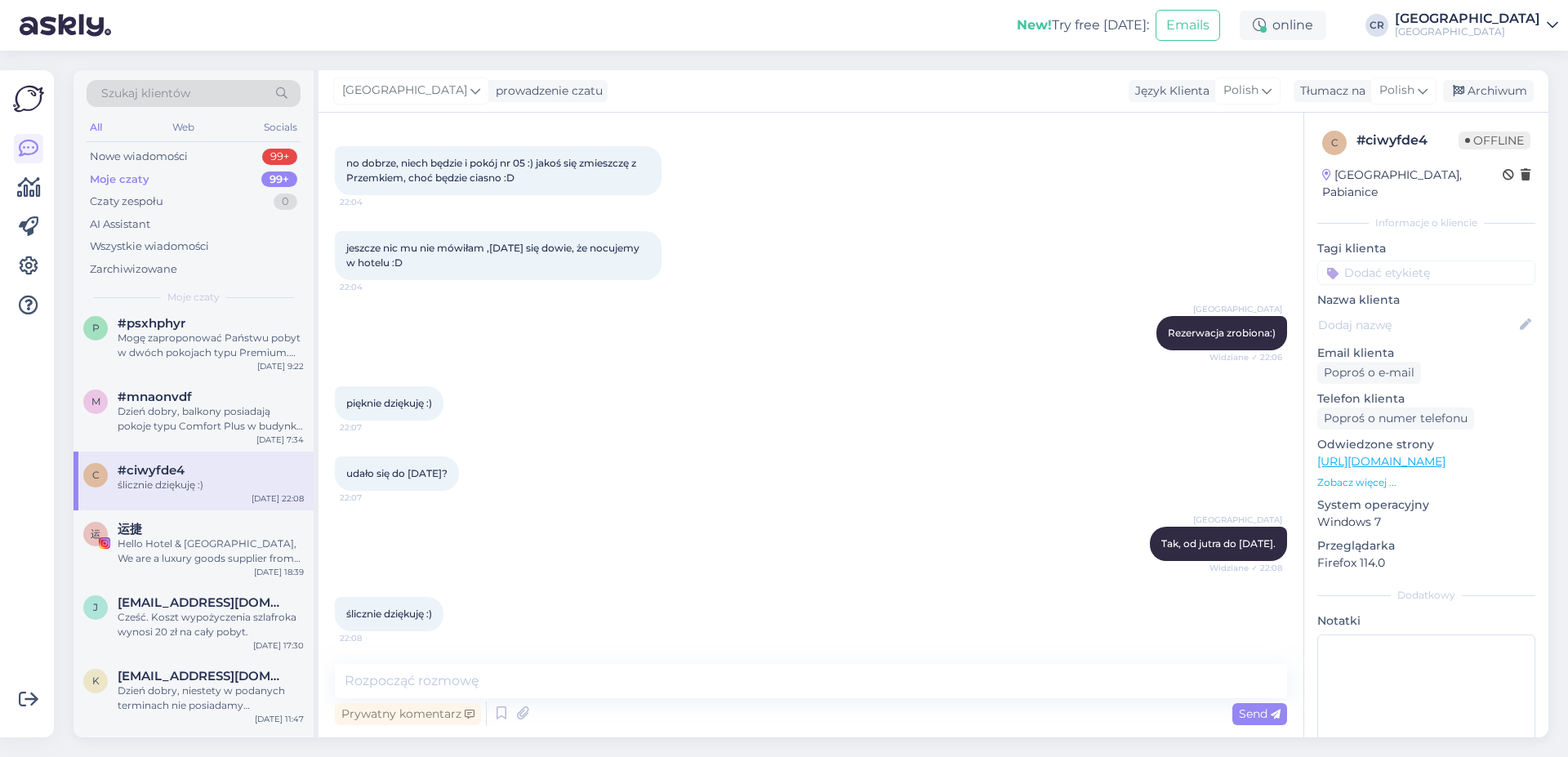
click at [510, 452] on div "udało się do [DATE]? 22:07" at bounding box center [811, 473] width 952 height 70
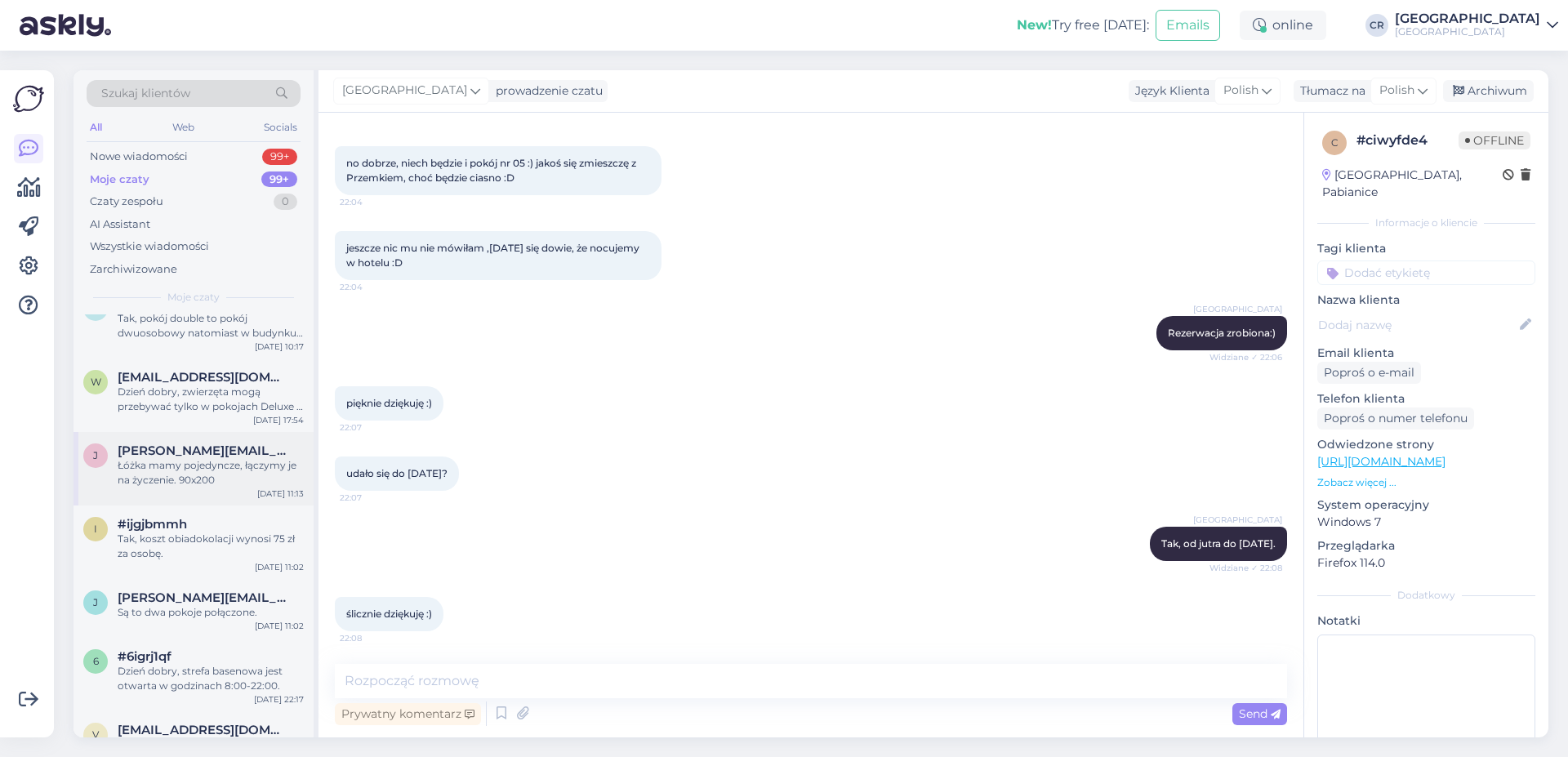
scroll to position [0, 0]
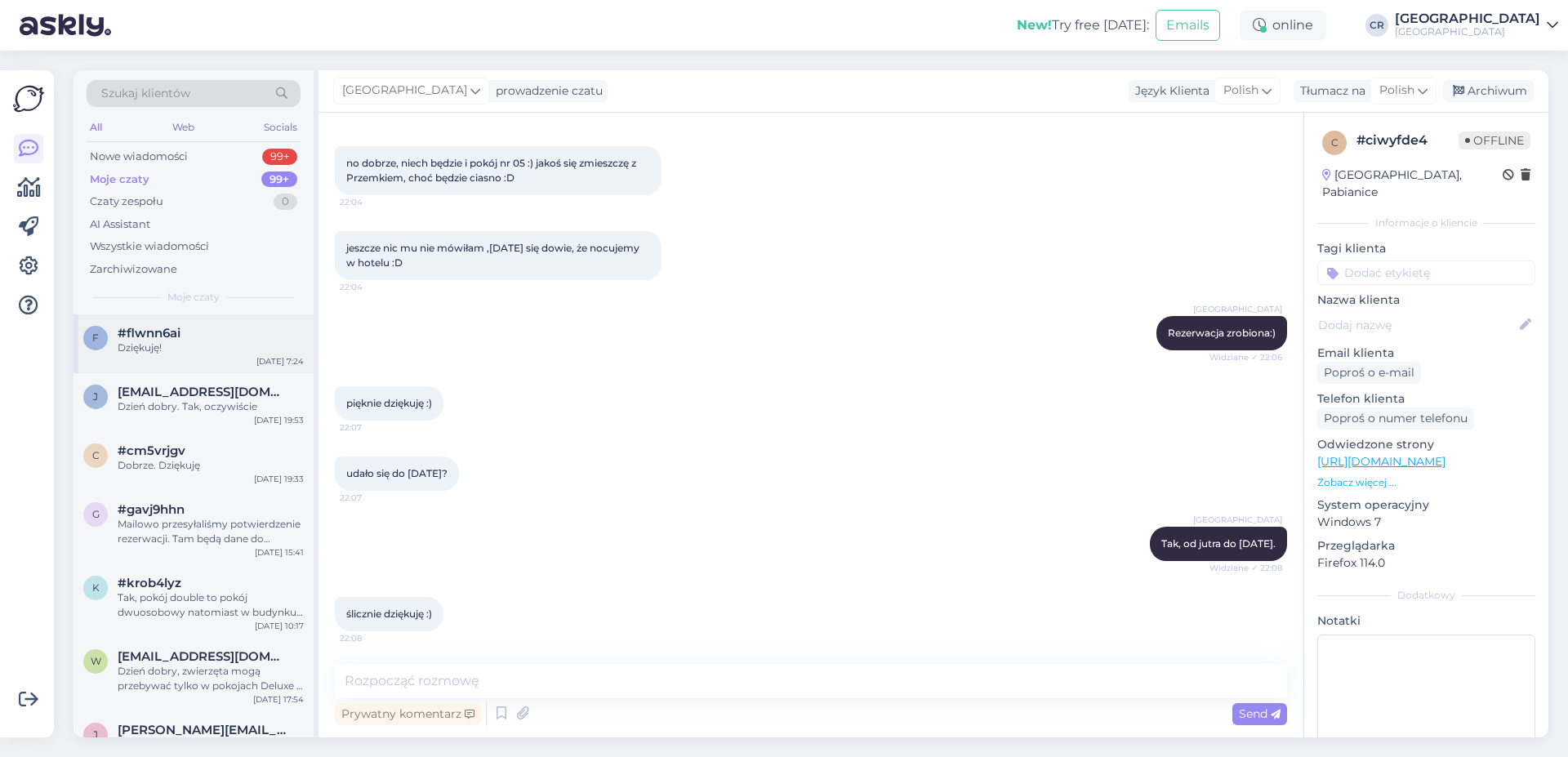
click at [236, 339] on div "#flwnn6ai" at bounding box center [211, 332] width 186 height 14
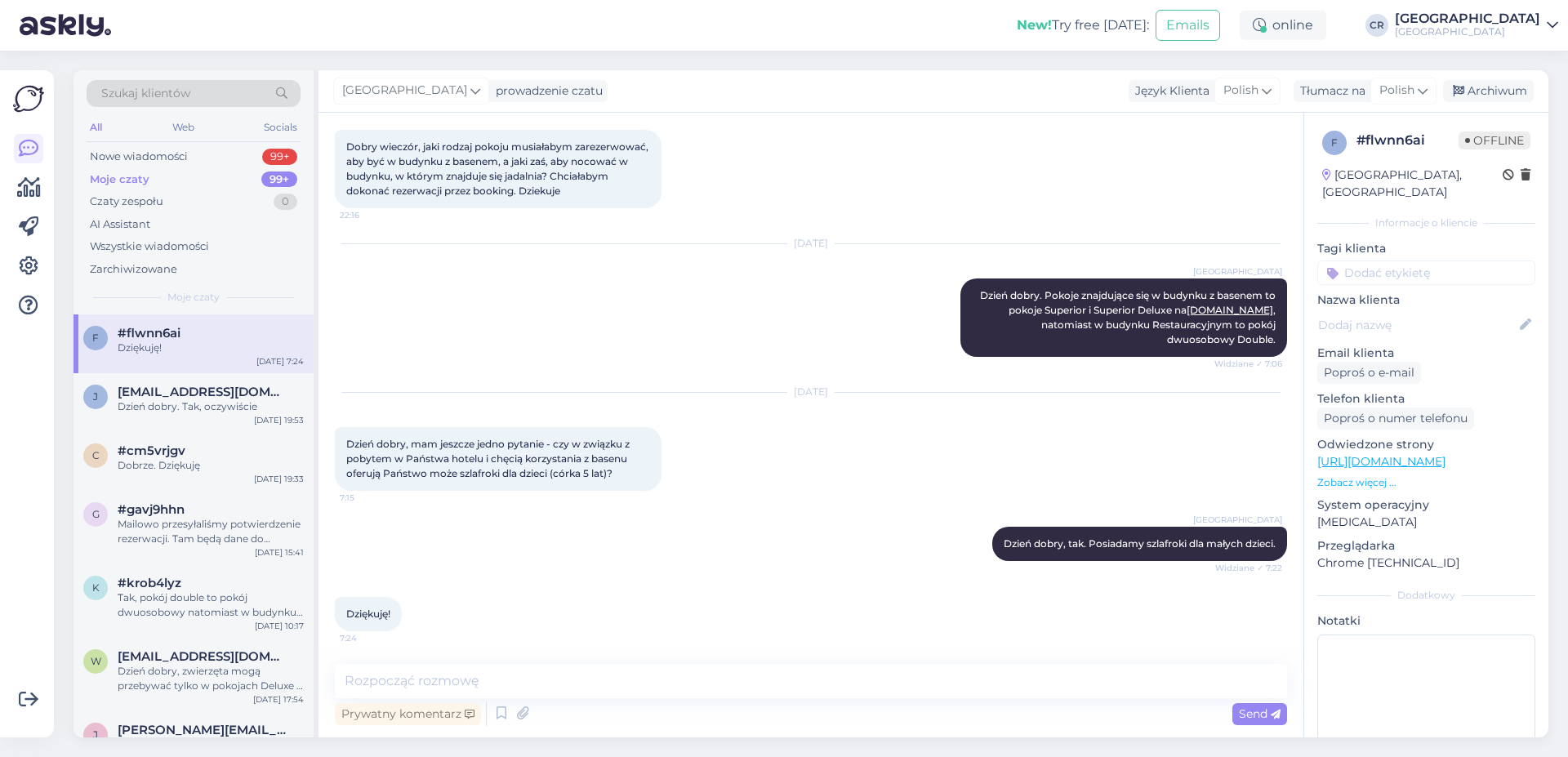
click at [223, 284] on div "Szukaj klientów All Web Socials Nowe wiadomości 99+ Moje czaty 99+ Czaty zespoł…" at bounding box center [194, 192] width 240 height 244
click at [179, 351] on div "Dziękuję!" at bounding box center [211, 347] width 186 height 14
click at [182, 173] on div "Moje czaty 99+" at bounding box center [194, 179] width 214 height 23
click at [201, 150] on div "Nowe wiadomości 99+" at bounding box center [194, 156] width 214 height 23
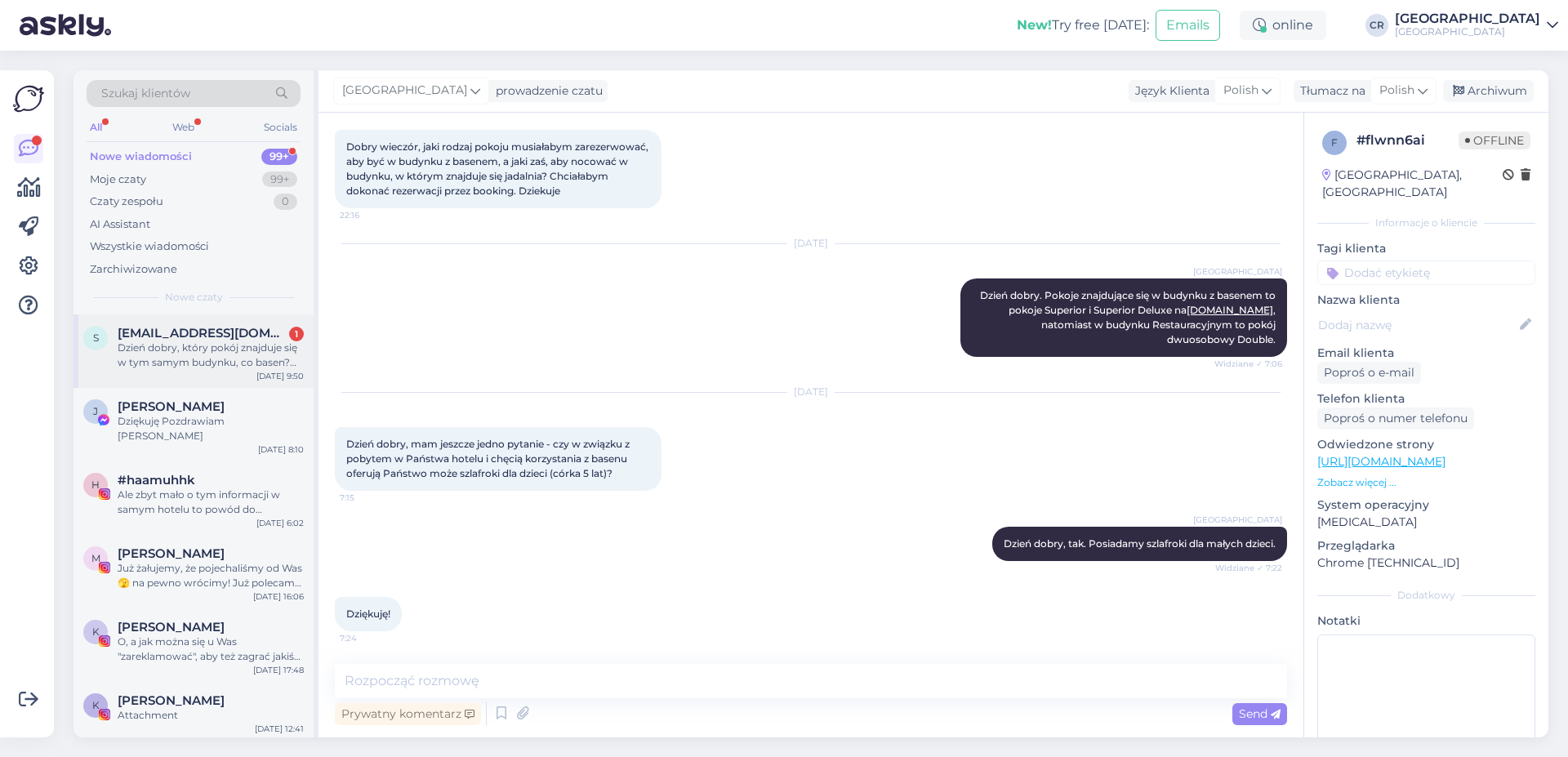
click at [226, 370] on div "s [EMAIL_ADDRESS][DOMAIN_NAME] 1 Dzień dobry, który pokój znajduje się w tym sa…" at bounding box center [194, 351] width 240 height 73
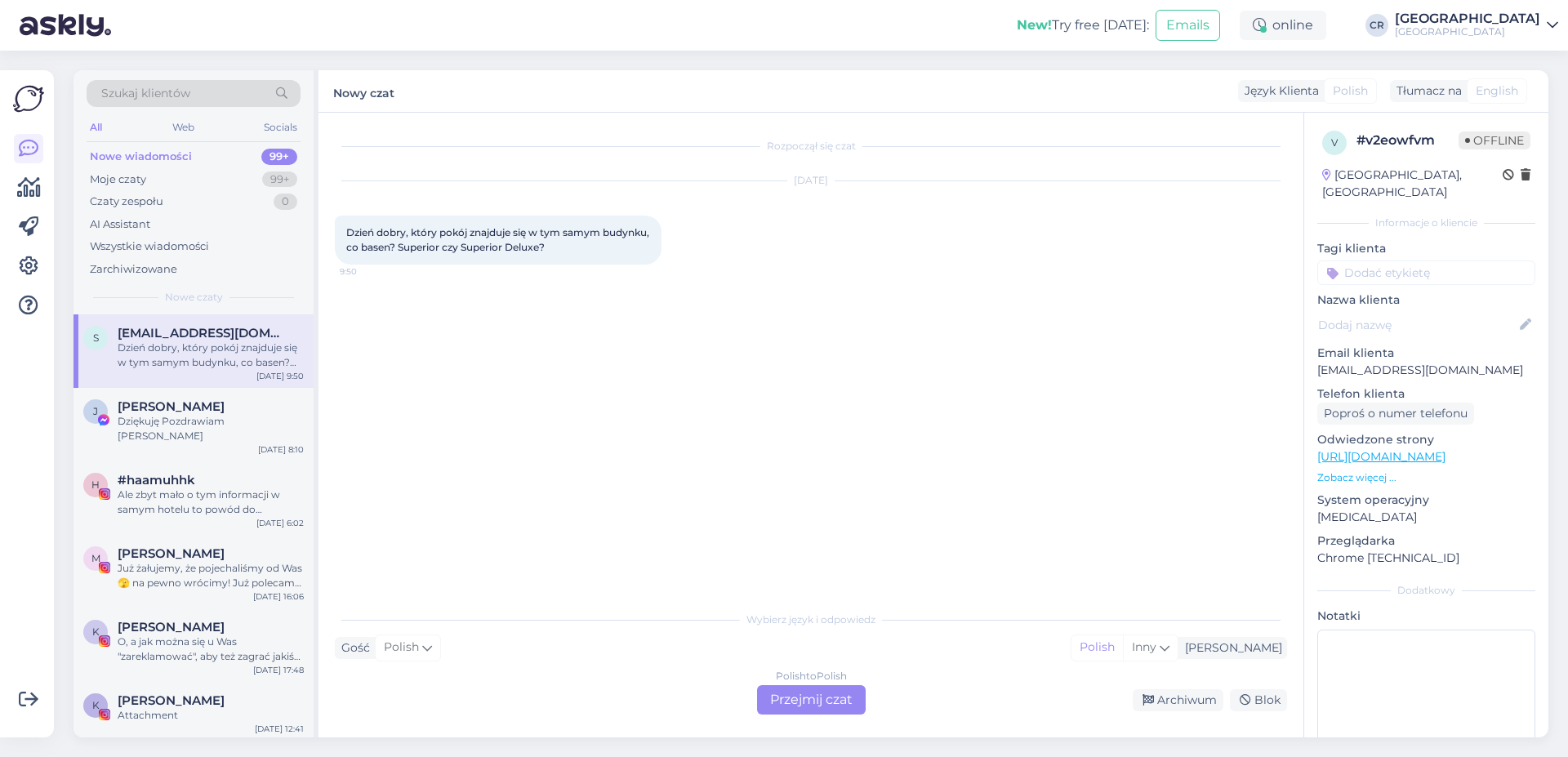
click at [791, 709] on div "Polish to Polish Przejmij czat" at bounding box center [811, 699] width 108 height 29
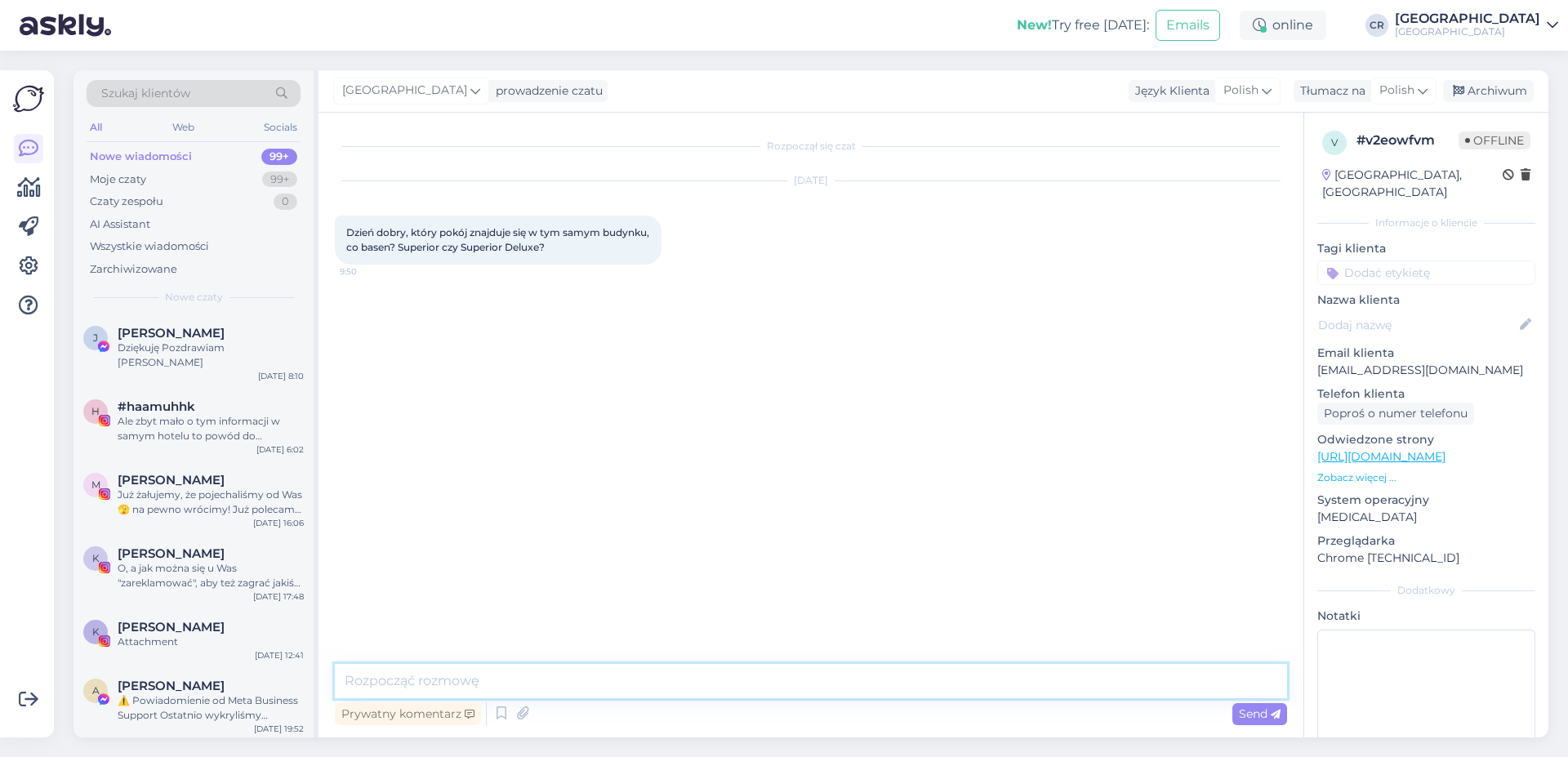
click at [396, 675] on textarea at bounding box center [811, 681] width 952 height 34
click at [379, 689] on textarea "Dzieńdobry," at bounding box center [811, 681] width 952 height 34
click at [447, 678] on textarea "Dzień dobry," at bounding box center [811, 681] width 952 height 34
click at [955, 684] on textarea "Dzień dobry, w budynku [GEOGRAPHIC_DATA] (basenowy) znjadują się pokoje Superio…" at bounding box center [811, 681] width 952 height 34
click at [874, 677] on textarea "Dzień dobry, w budynku [GEOGRAPHIC_DATA] (basenowy) znjadują się pokoje Superio…" at bounding box center [811, 681] width 952 height 34
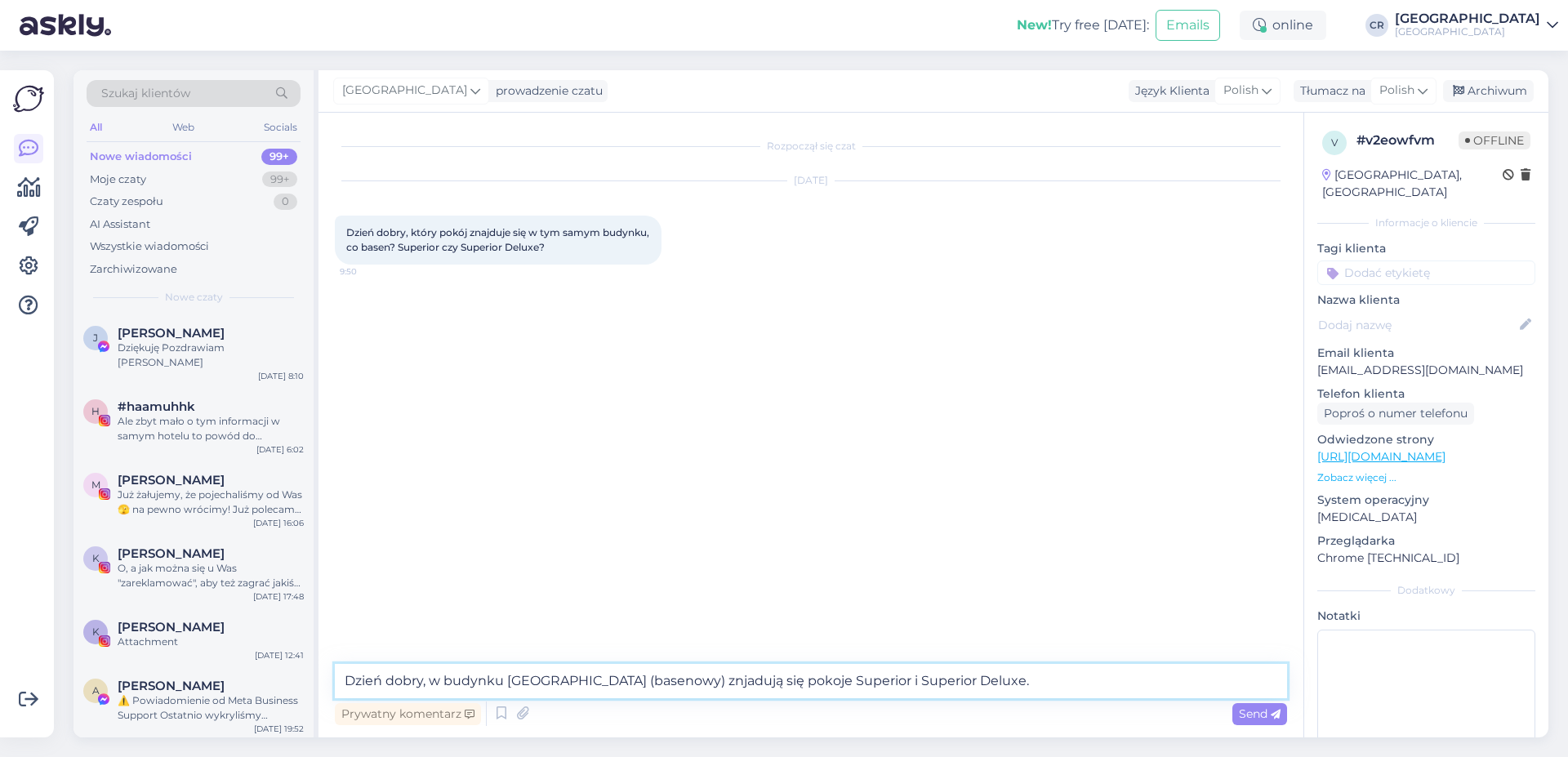
click at [683, 679] on textarea "Dzień dobry, w budynku [GEOGRAPHIC_DATA] (basenowy) znjadują się pokoje Superio…" at bounding box center [811, 681] width 952 height 34
click at [981, 685] on textarea "Dzień dobry, w budynku [GEOGRAPHIC_DATA] (basenowy) znajadują się pokoje Superi…" at bounding box center [811, 681] width 952 height 34
click at [704, 687] on textarea "Dzień dobry, w budynku [GEOGRAPHIC_DATA] (basenowy) znajadują się pokoje Superi…" at bounding box center [811, 681] width 952 height 34
click at [979, 689] on textarea "Dzień dobry, w budynku [GEOGRAPHIC_DATA] (basenowy) znajdują się pokoje Superio…" at bounding box center [811, 681] width 952 height 34
type textarea "Dzień dobry, w budynku [GEOGRAPHIC_DATA] (basenowy) znajdują się pokoje Superio…"
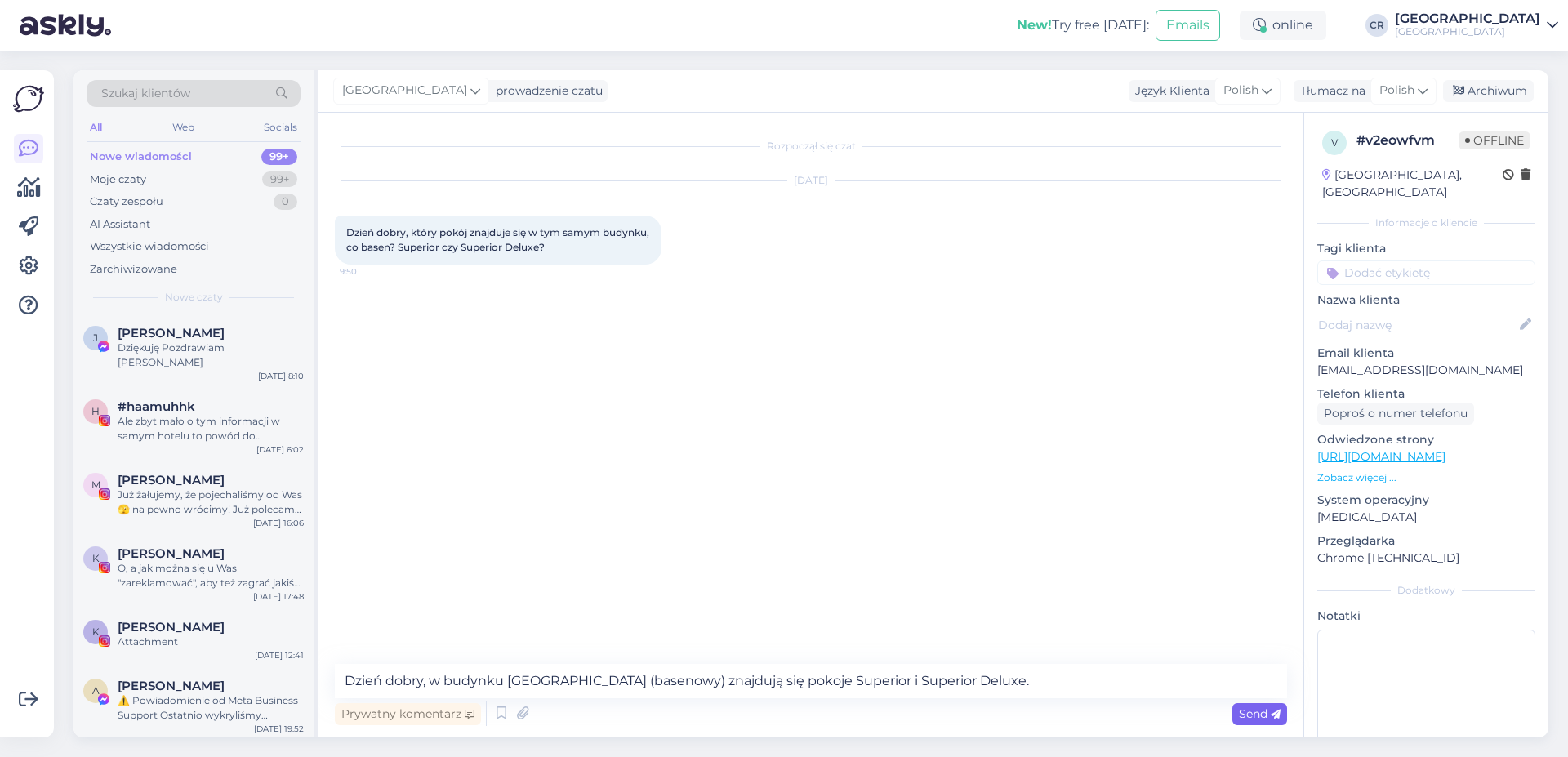
click at [1242, 718] on span "Send" at bounding box center [1259, 713] width 42 height 14
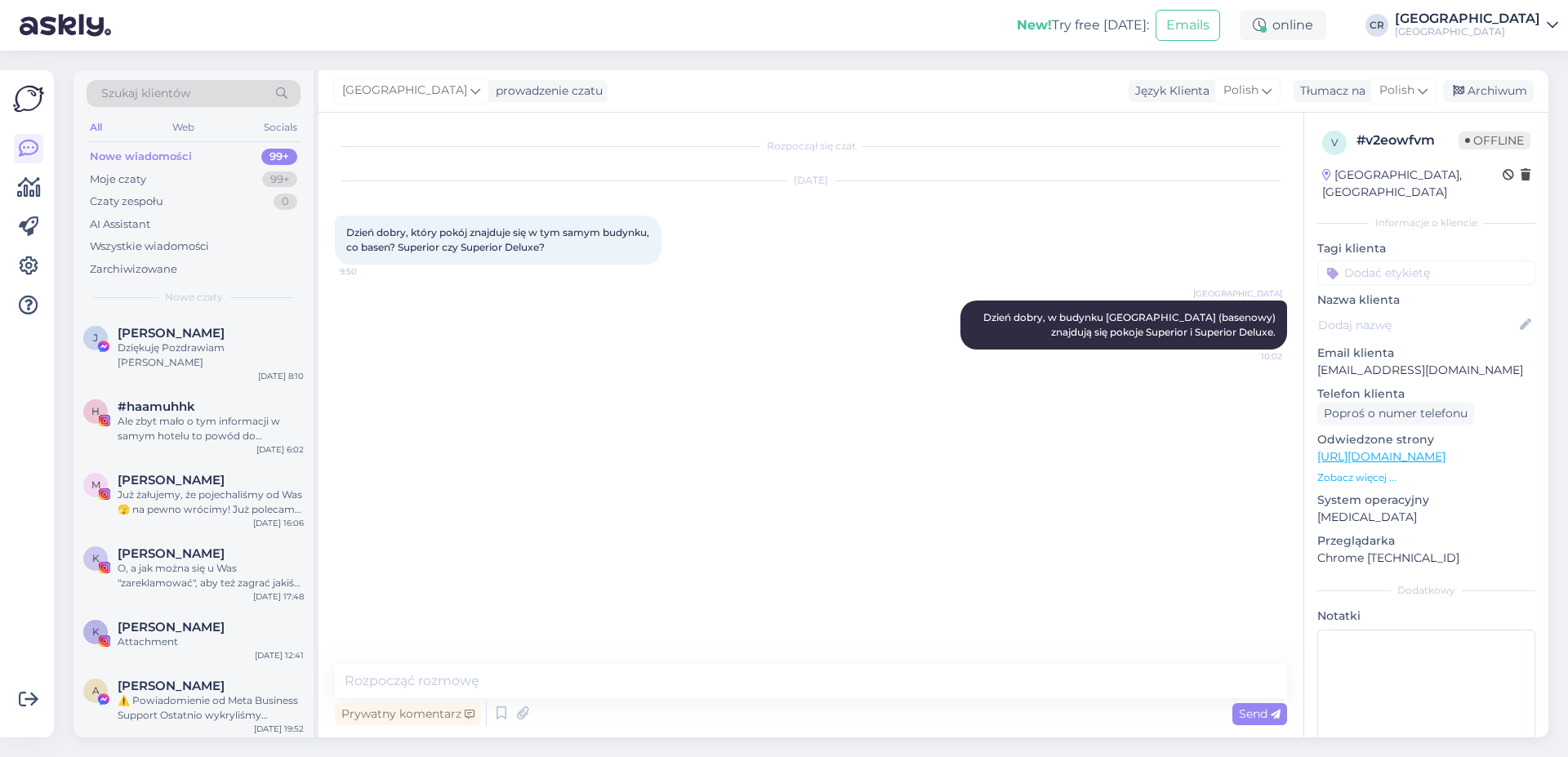
click at [234, 754] on div "Szukaj klientów All Web Socials Nowe wiadomości 99+ Moje czaty 99+ Czaty zespoł…" at bounding box center [816, 403] width 1504 height 706
